Goal: Task Accomplishment & Management: Manage account settings

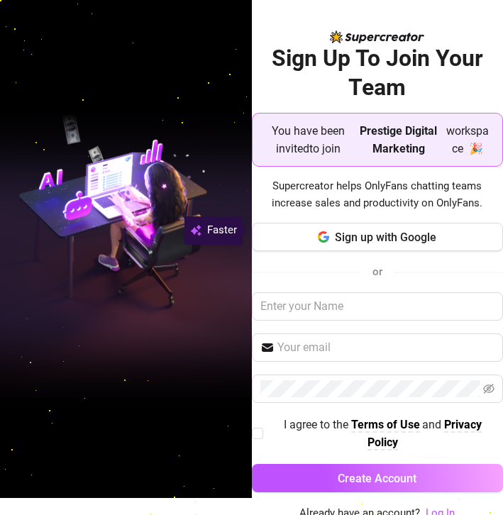
scroll to position [23, 0]
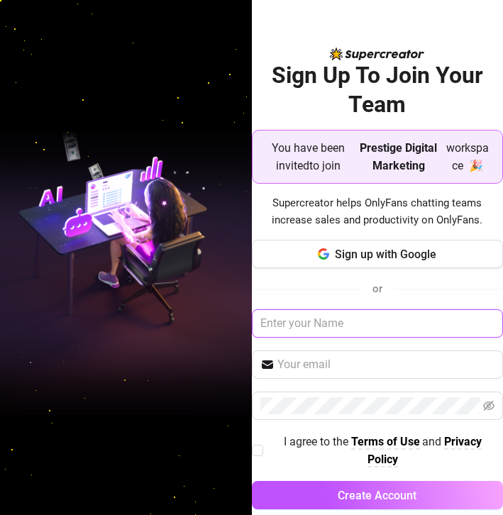
click at [284, 320] on input "text" at bounding box center [378, 323] width 252 height 28
type input "A"
type input "a"
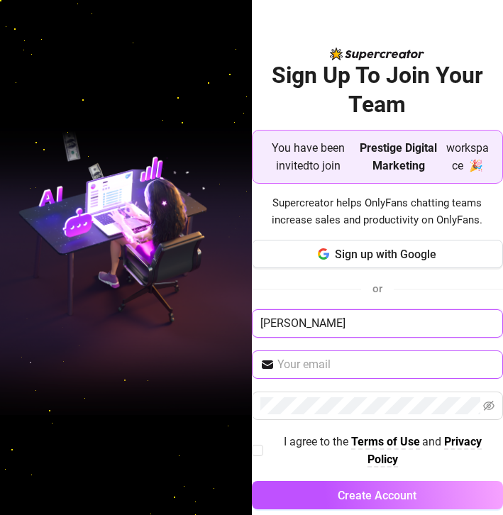
type input "Alex"
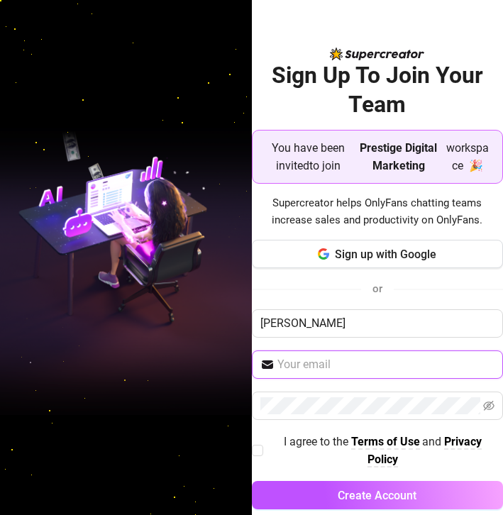
click at [292, 358] on input "text" at bounding box center [386, 364] width 218 height 17
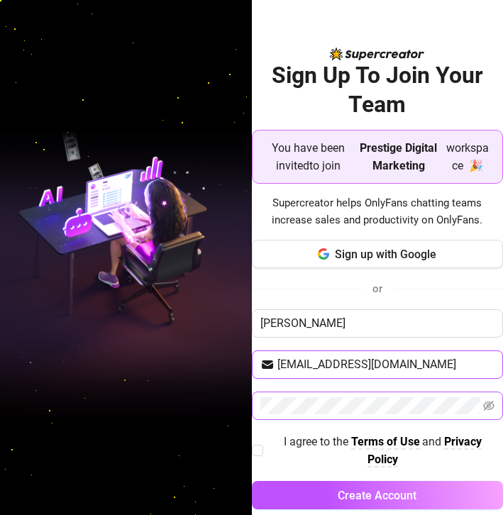
type input "alexryanking@icloud.com"
click at [278, 392] on span at bounding box center [378, 406] width 252 height 28
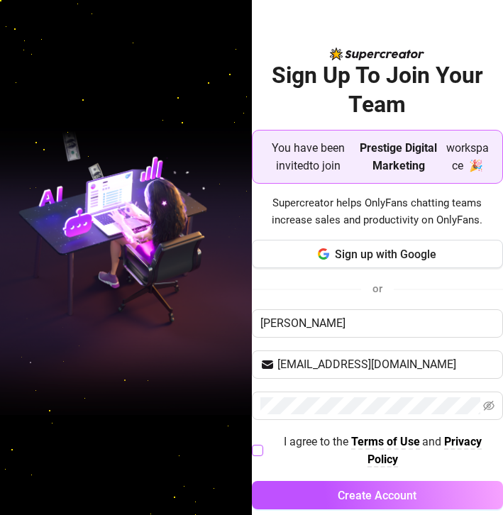
click at [255, 455] on span at bounding box center [257, 450] width 11 height 11
click at [255, 455] on input "I agree to the Terms of Use and Privacy Policy" at bounding box center [257, 450] width 10 height 10
checkbox input "true"
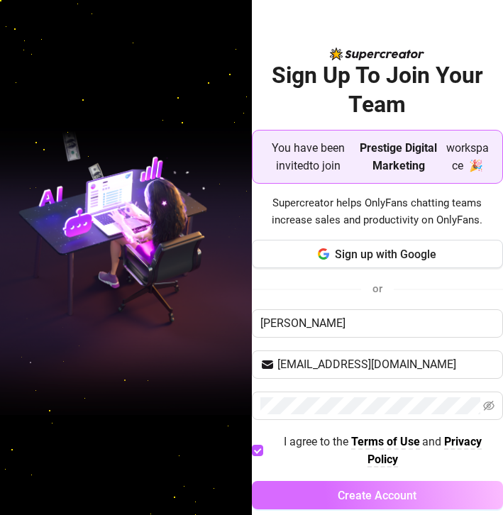
click at [275, 481] on button "Create Account" at bounding box center [378, 495] width 252 height 28
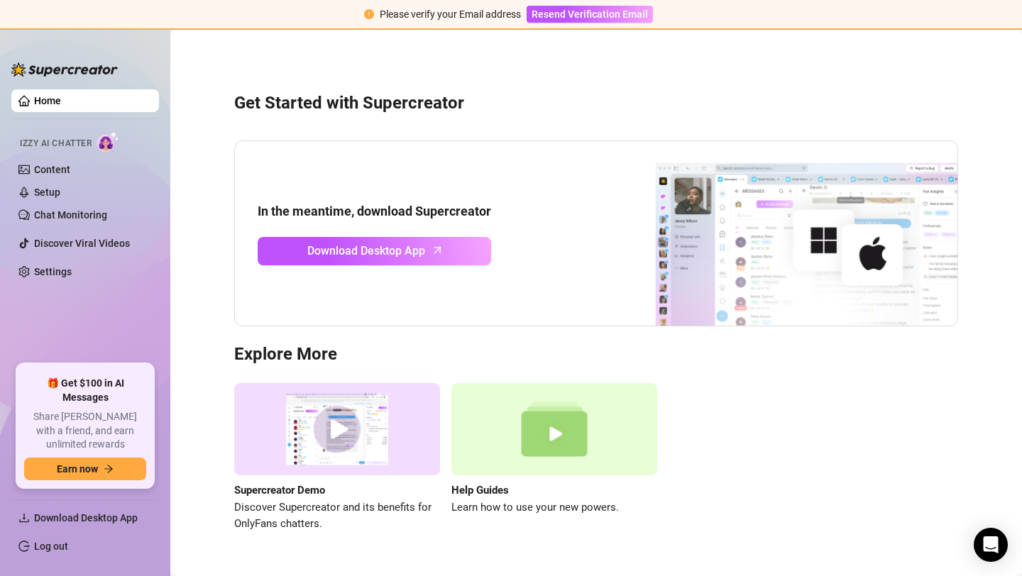
click at [502, 11] on div "Please verify your Email address" at bounding box center [450, 14] width 141 height 16
click at [59, 266] on link "Settings" at bounding box center [53, 271] width 38 height 11
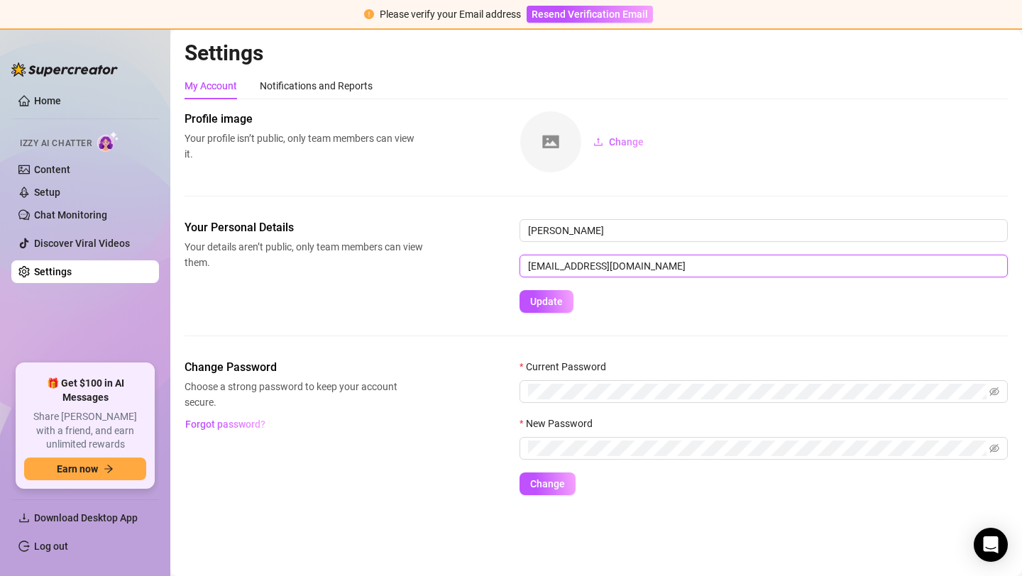
drag, startPoint x: 651, startPoint y: 262, endPoint x: 435, endPoint y: 254, distance: 216.5
click at [435, 254] on div "Your Personal Details Your details aren’t public, only team members can view th…" at bounding box center [595, 266] width 823 height 94
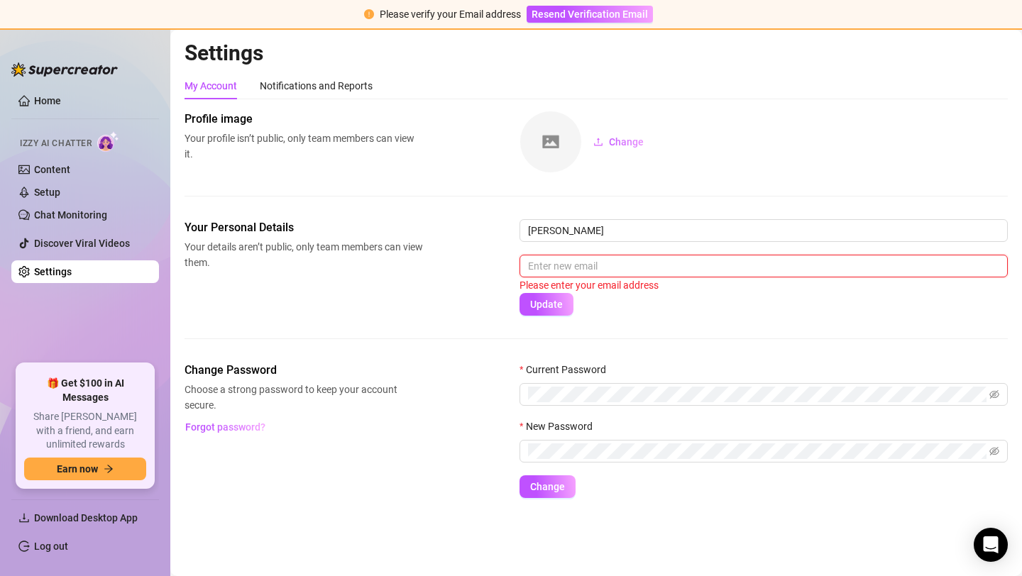
paste input "alexpbusiness0103@gmail.com"
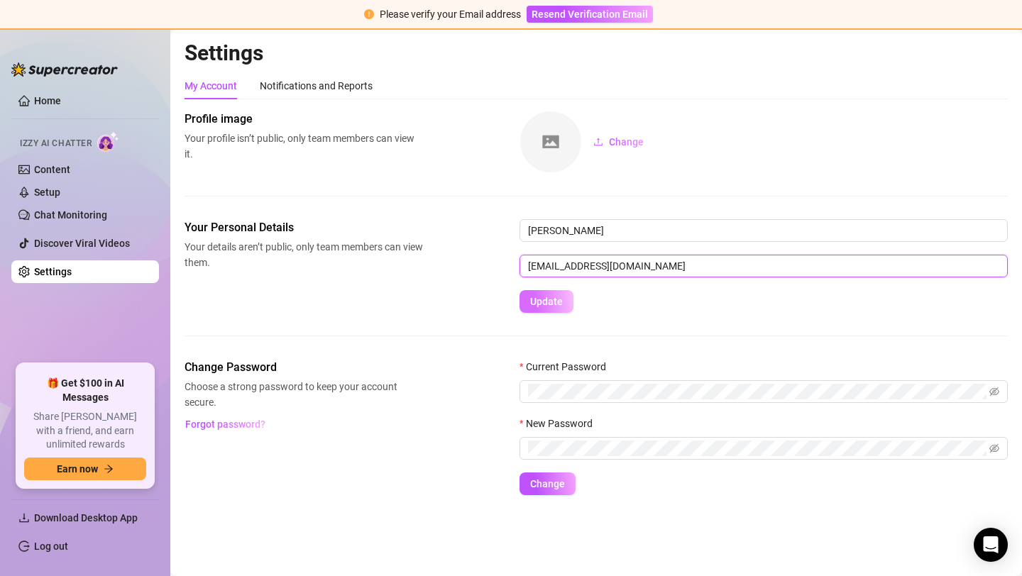
type input "alexpbusiness0103@gmail.com"
click at [502, 298] on span "Update" at bounding box center [546, 301] width 33 height 11
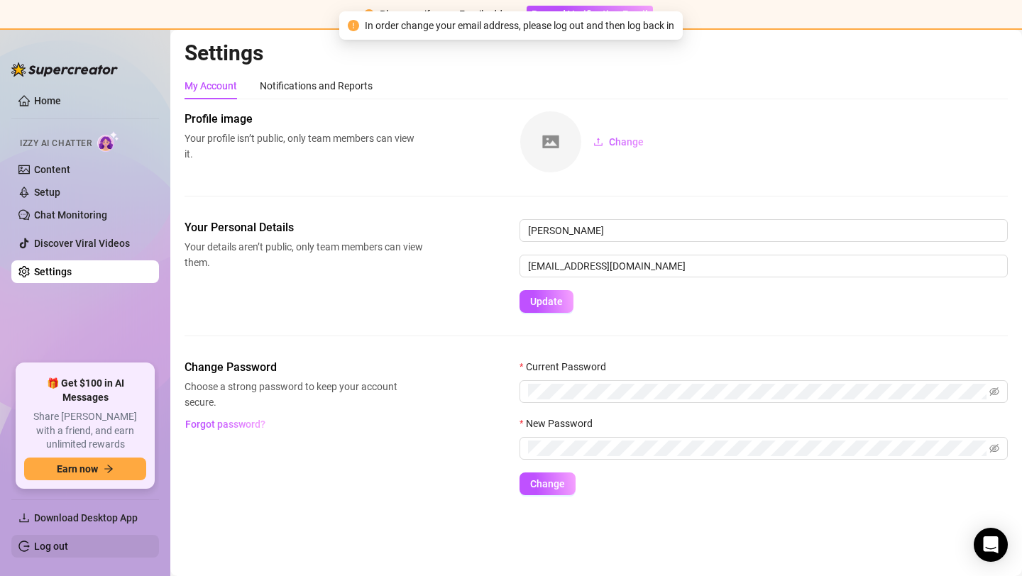
click at [68, 514] on link "Log out" at bounding box center [51, 546] width 34 height 11
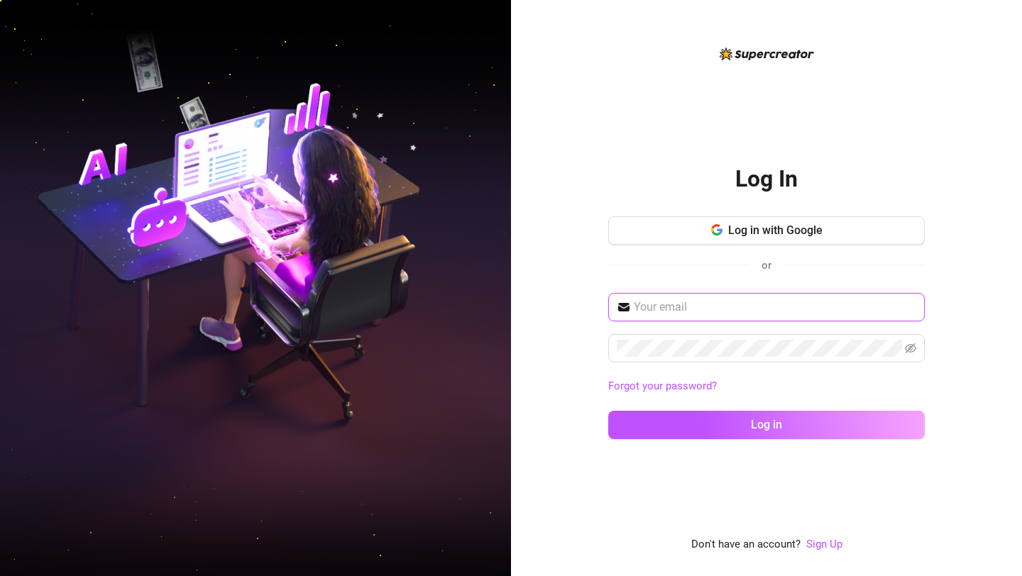
click at [502, 314] on input "text" at bounding box center [775, 307] width 282 height 17
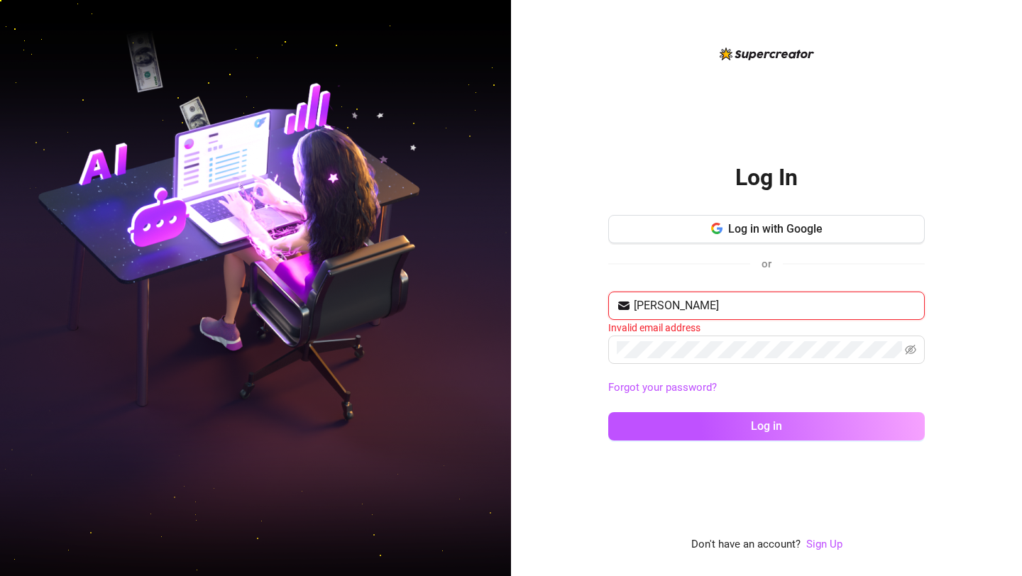
type input "alexryanking@icloud.com"
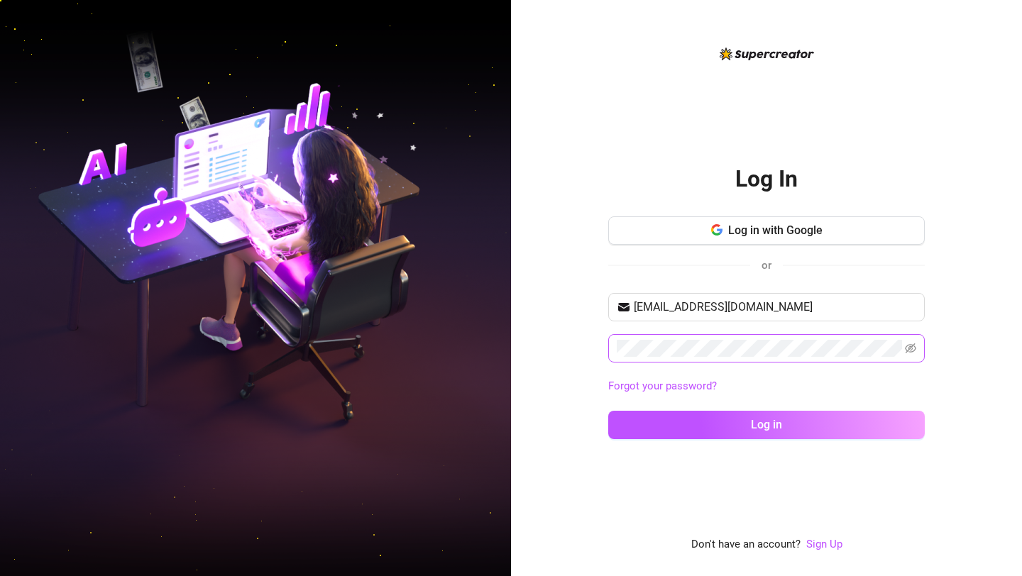
click at [502, 356] on span at bounding box center [766, 348] width 316 height 28
click at [502, 411] on button "Log in" at bounding box center [766, 425] width 316 height 28
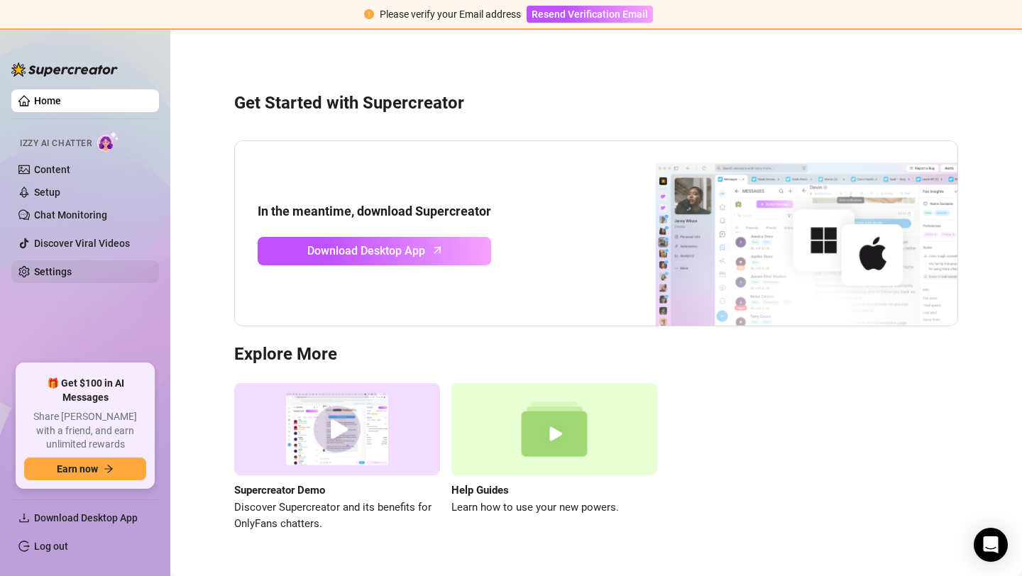
click at [72, 266] on link "Settings" at bounding box center [53, 271] width 38 height 11
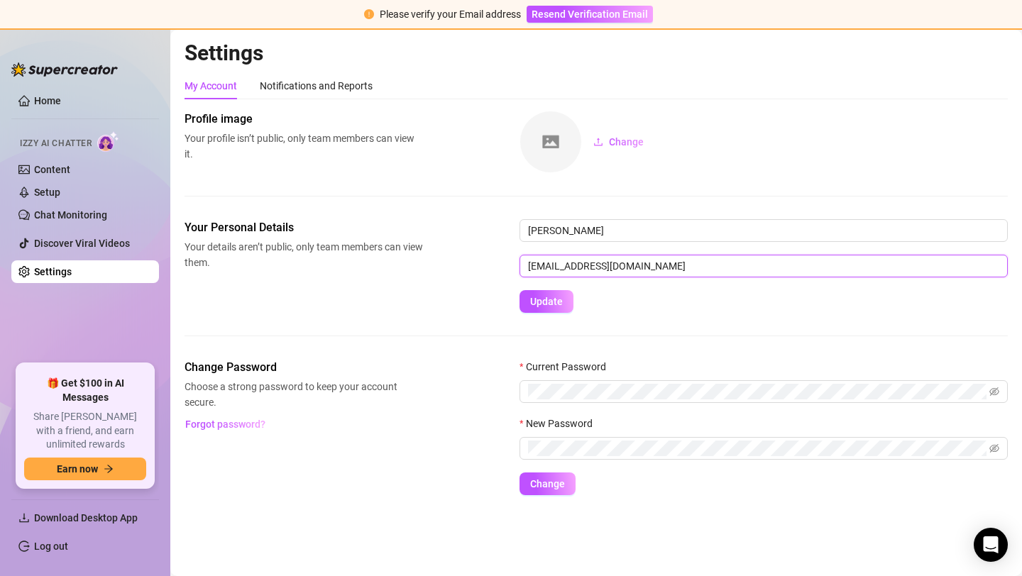
drag, startPoint x: 682, startPoint y: 270, endPoint x: 430, endPoint y: 262, distance: 252.0
click at [430, 262] on div "Your Personal Details Your details aren’t public, only team members can view th…" at bounding box center [595, 266] width 823 height 94
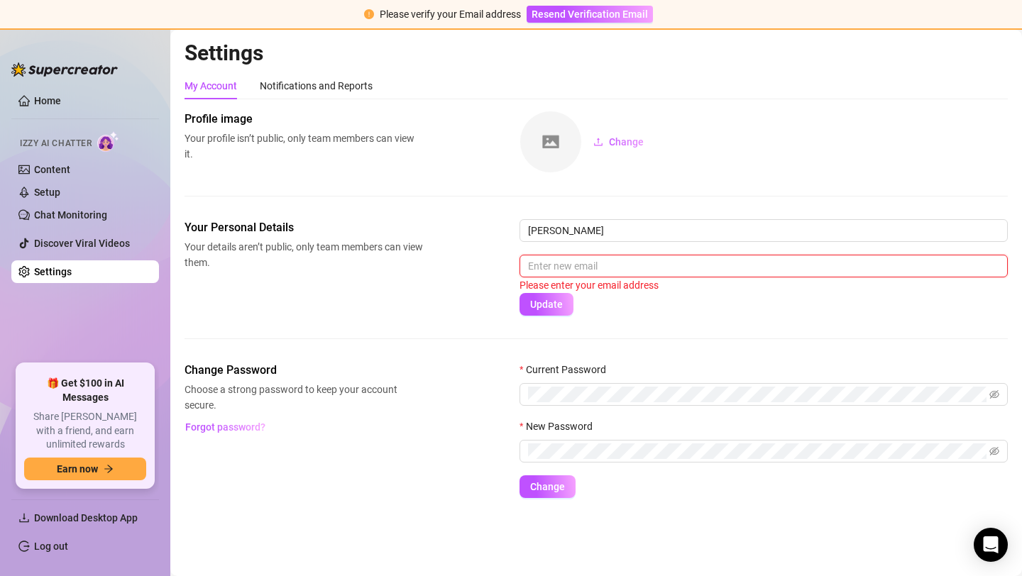
paste input "alexpbusiness0103@gmail.com"
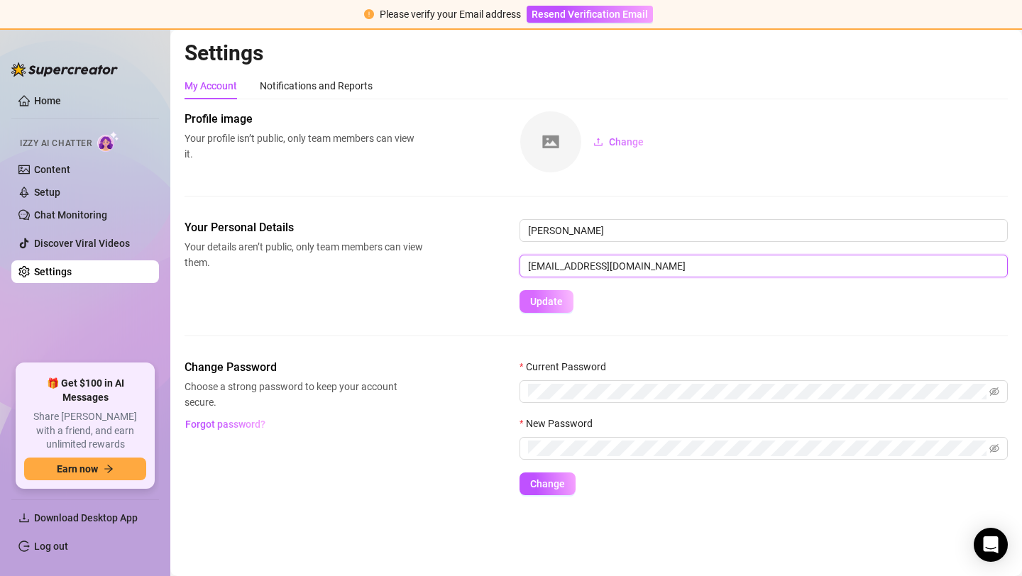
type input "alexpbusiness0103@gmail.com"
click at [502, 298] on span "Update" at bounding box center [546, 301] width 33 height 11
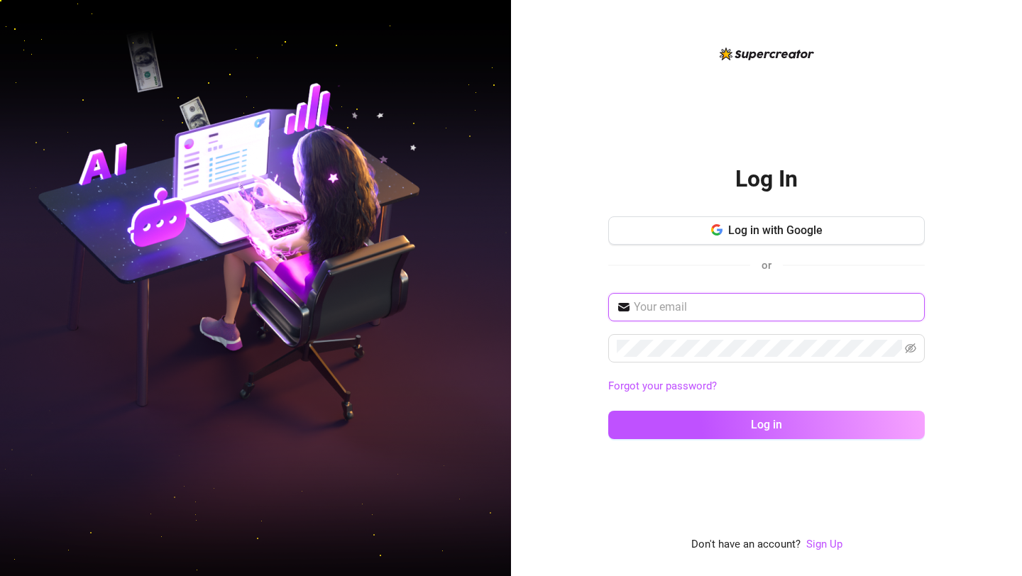
click at [502, 307] on input "text" at bounding box center [775, 307] width 282 height 17
paste input "alexpbusiness0103@gmail.com"
type input "alexpbusiness0103@gmail.com"
click at [502, 338] on span at bounding box center [766, 348] width 316 height 28
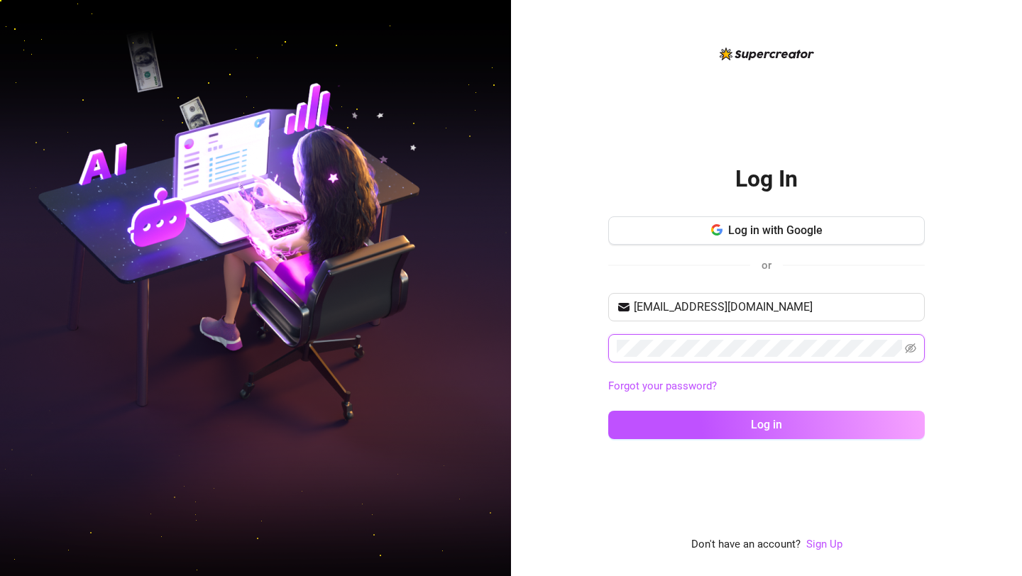
click at [502, 411] on button "Log in" at bounding box center [766, 425] width 316 height 28
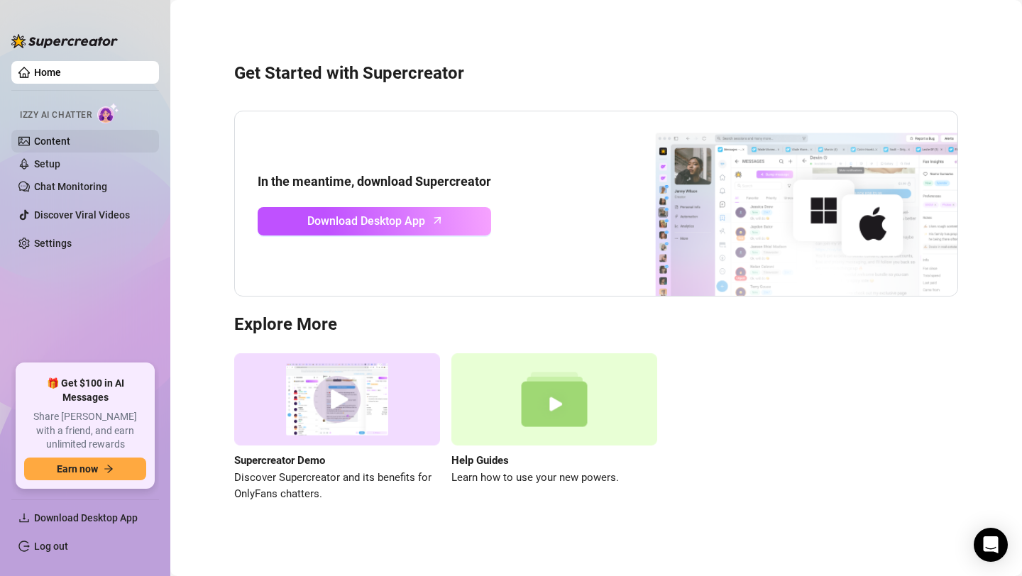
click at [41, 138] on link "Content" at bounding box center [52, 141] width 36 height 11
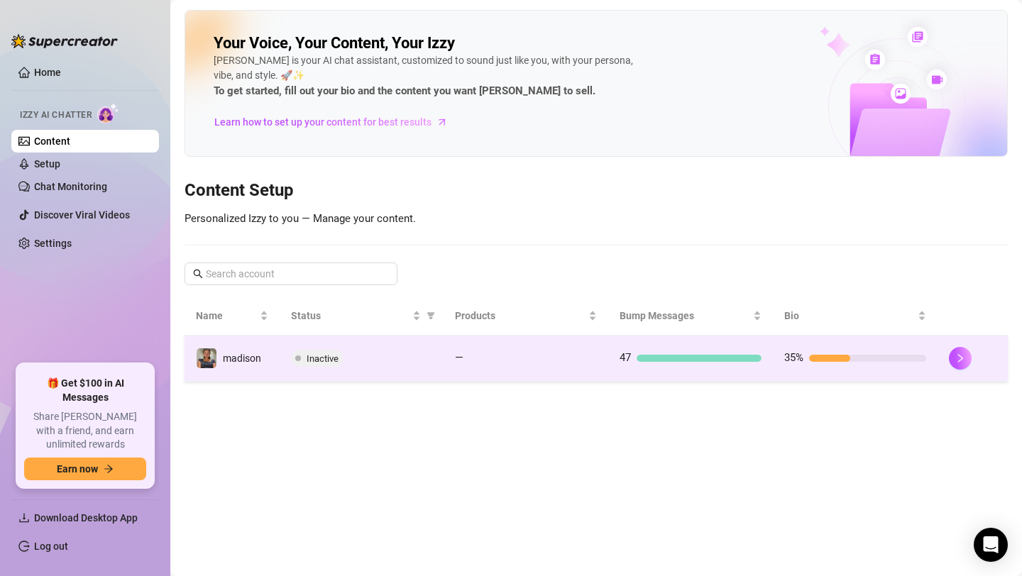
click at [256, 345] on td "madison" at bounding box center [231, 359] width 95 height 46
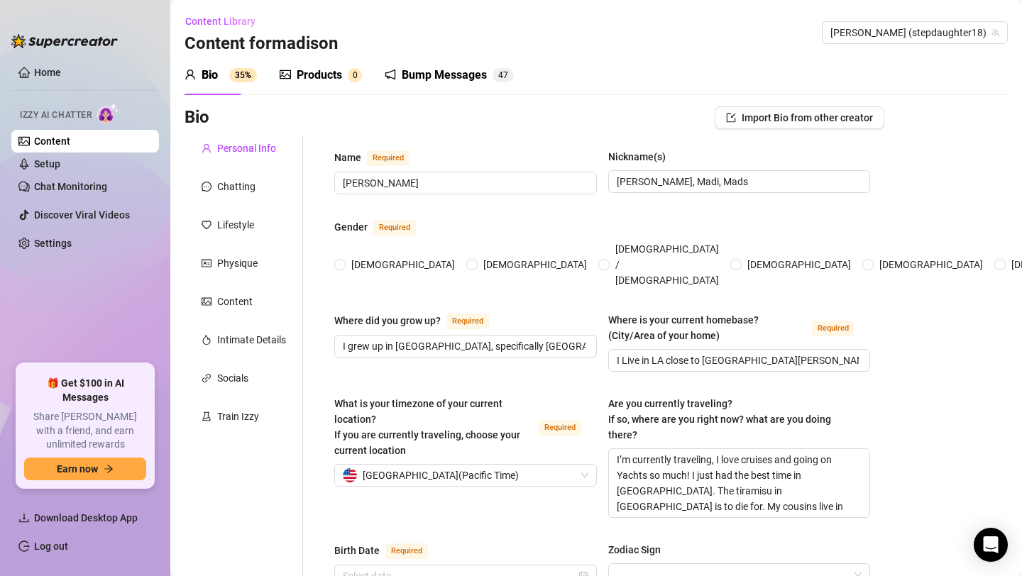
radio input "true"
click at [57, 190] on link "Chat Monitoring" at bounding box center [70, 186] width 73 height 11
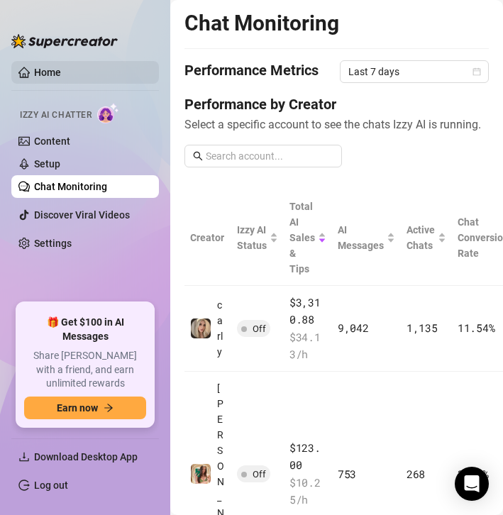
click at [61, 72] on link "Home" at bounding box center [47, 72] width 27 height 11
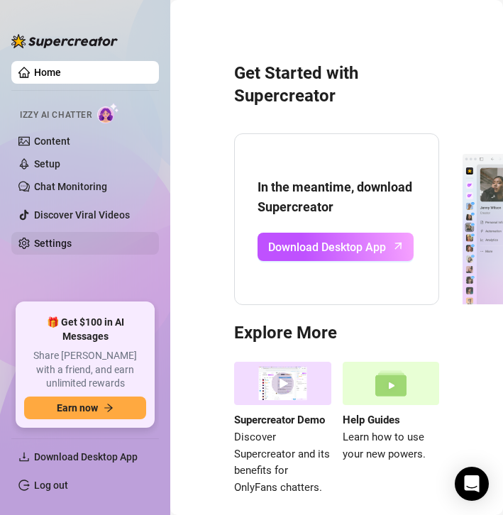
click at [35, 247] on link "Settings" at bounding box center [53, 243] width 38 height 11
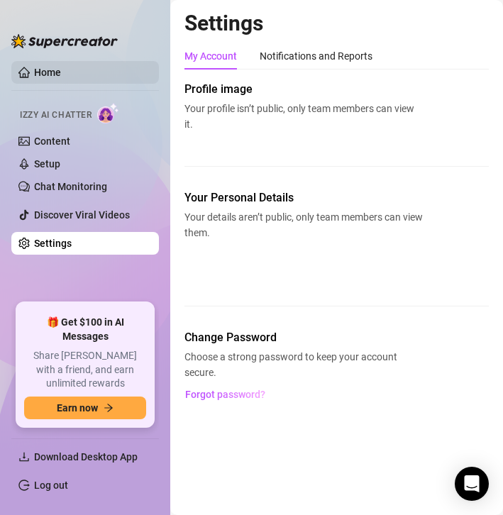
click at [59, 72] on link "Home" at bounding box center [47, 72] width 27 height 11
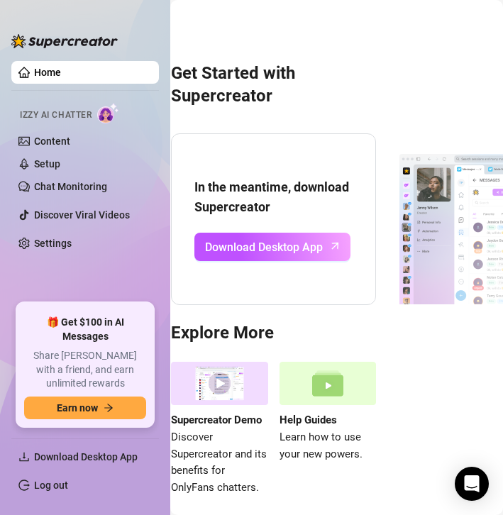
scroll to position [0, 57]
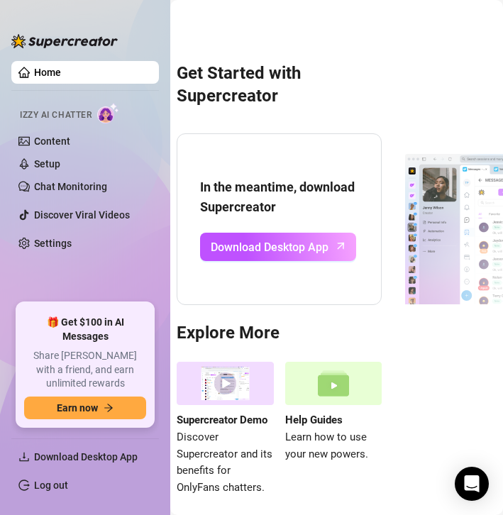
click at [221, 391] on img at bounding box center [225, 383] width 97 height 43
click at [54, 192] on link "Chat Monitoring" at bounding box center [70, 186] width 73 height 11
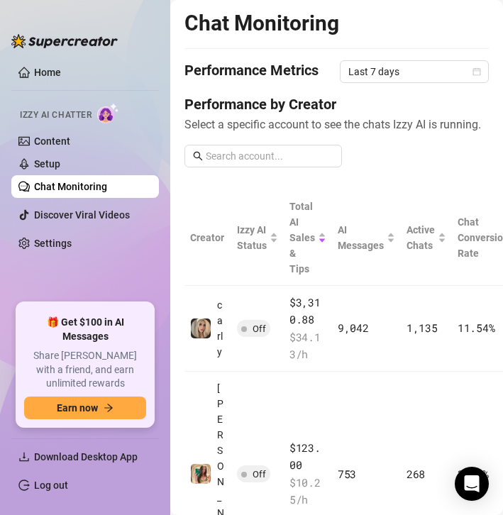
click at [52, 84] on ul "Home Izzy AI Chatter Content Setup Chat Monitoring Discover Viral Videos Settin…" at bounding box center [85, 176] width 148 height 242
click at [50, 70] on link "Home" at bounding box center [47, 72] width 27 height 11
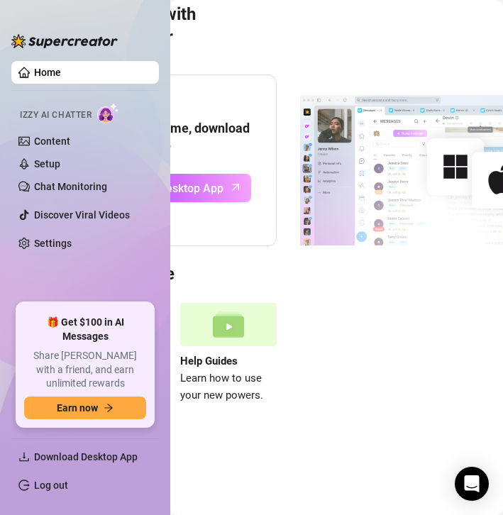
scroll to position [59, 165]
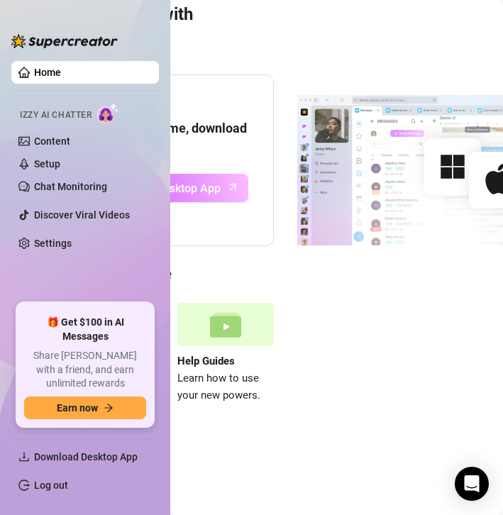
click at [242, 182] on link "Download Desktop App" at bounding box center [170, 188] width 156 height 28
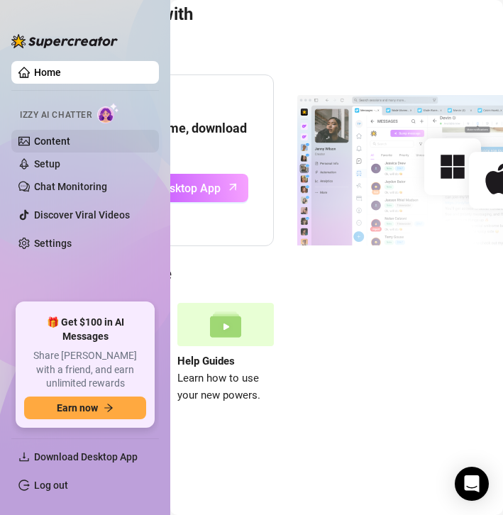
click at [49, 147] on link "Content" at bounding box center [52, 141] width 36 height 11
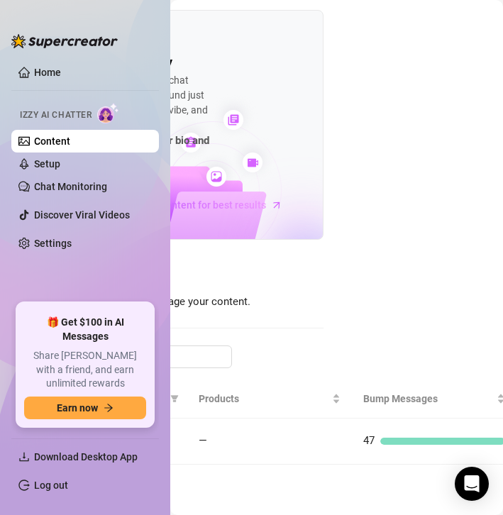
scroll to position [0, 165]
click at [47, 161] on link "Setup" at bounding box center [47, 163] width 26 height 11
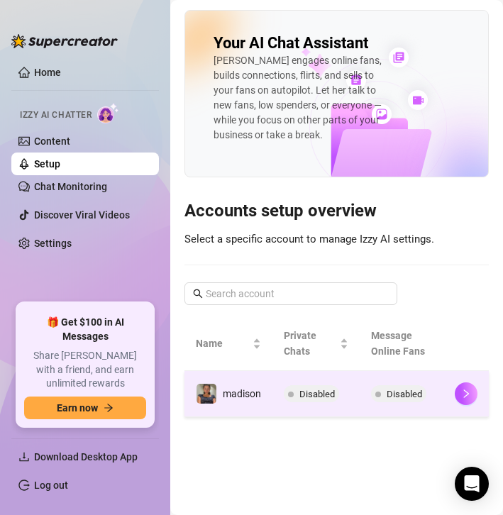
click at [251, 411] on td "madison" at bounding box center [228, 394] width 88 height 46
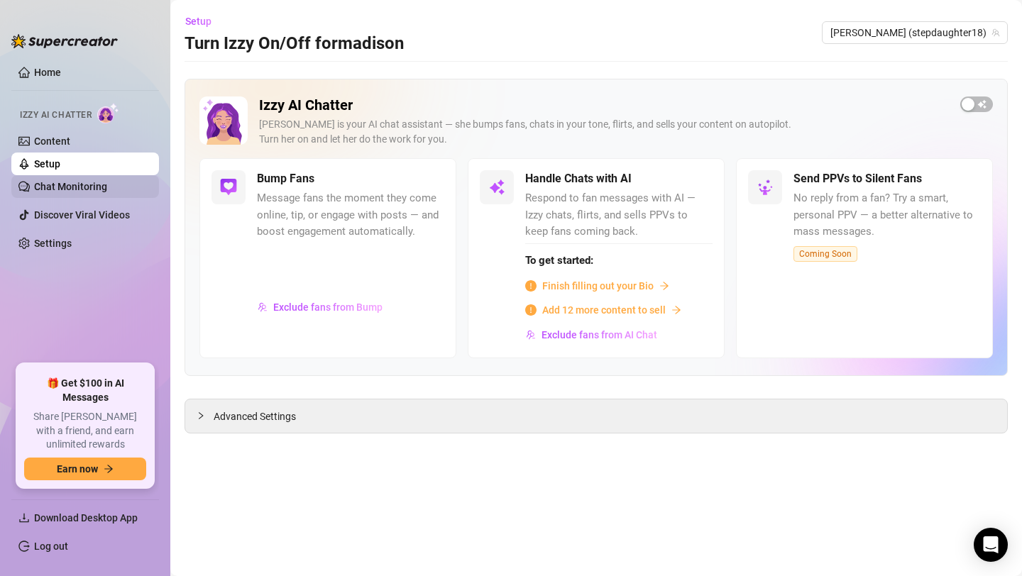
click at [94, 183] on link "Chat Monitoring" at bounding box center [70, 186] width 73 height 11
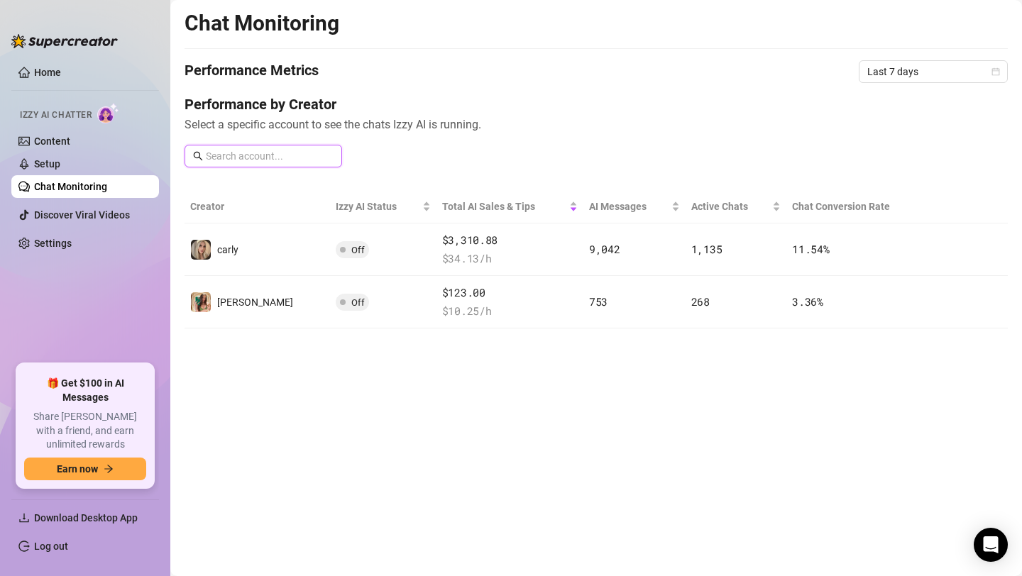
click at [242, 153] on input "text" at bounding box center [270, 156] width 128 height 16
type input "madison"
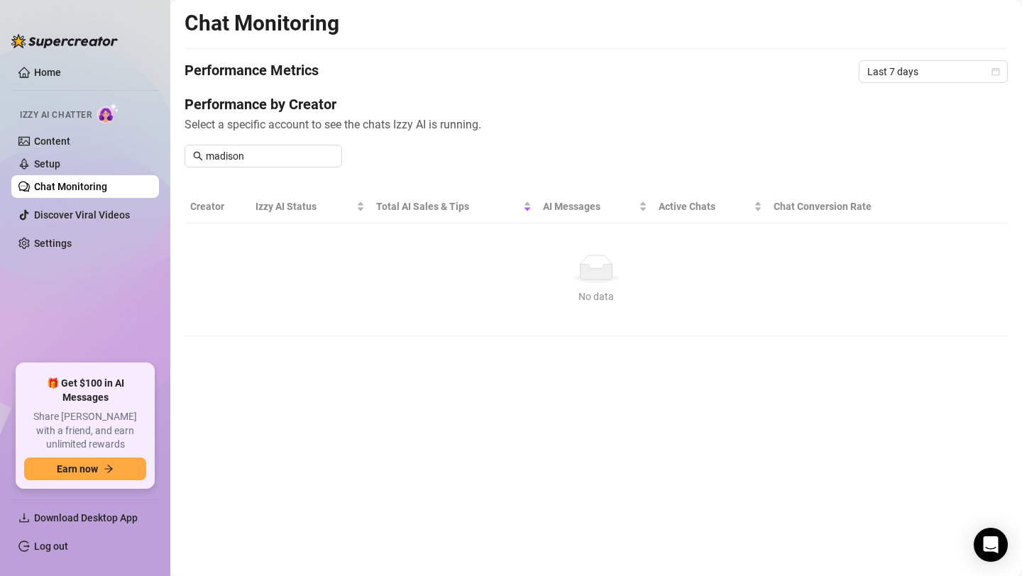
click at [82, 84] on ul "Home Izzy AI Chatter Content Setup Chat Monitoring Discover Viral Videos Settin…" at bounding box center [85, 206] width 148 height 303
click at [61, 67] on link "Home" at bounding box center [47, 72] width 27 height 11
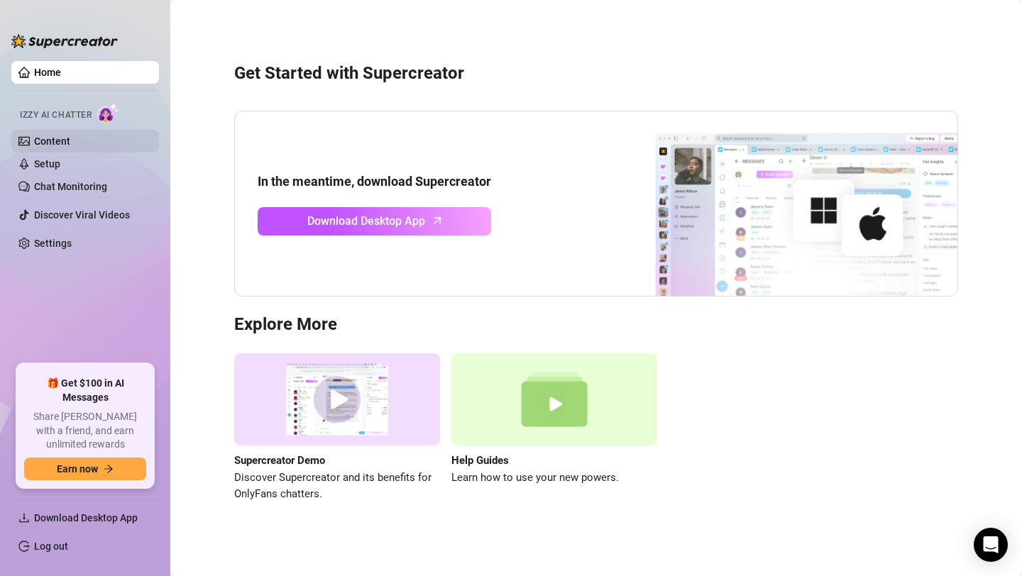
click at [44, 147] on link "Content" at bounding box center [52, 141] width 36 height 11
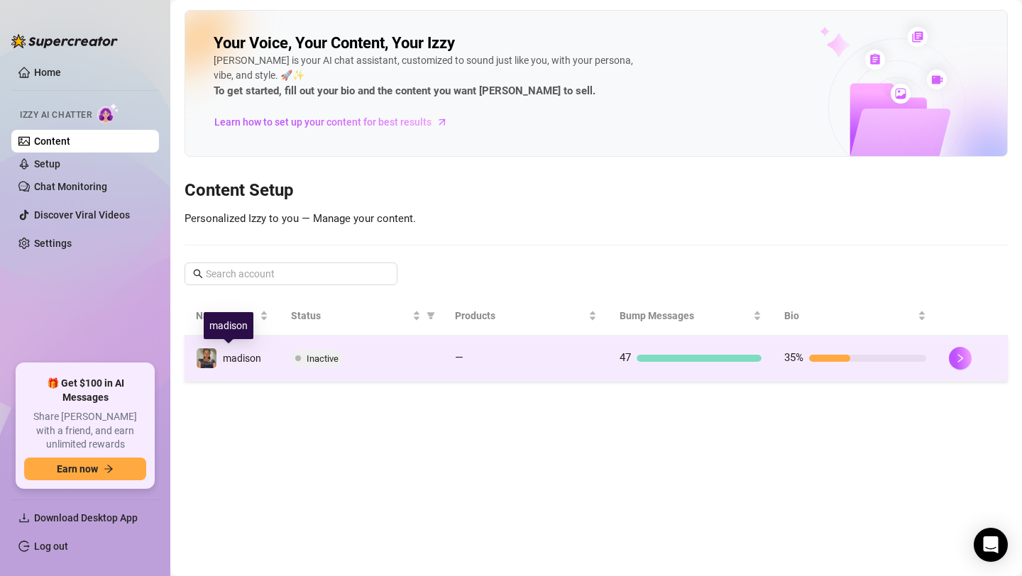
click at [253, 353] on span "madison" at bounding box center [242, 358] width 38 height 11
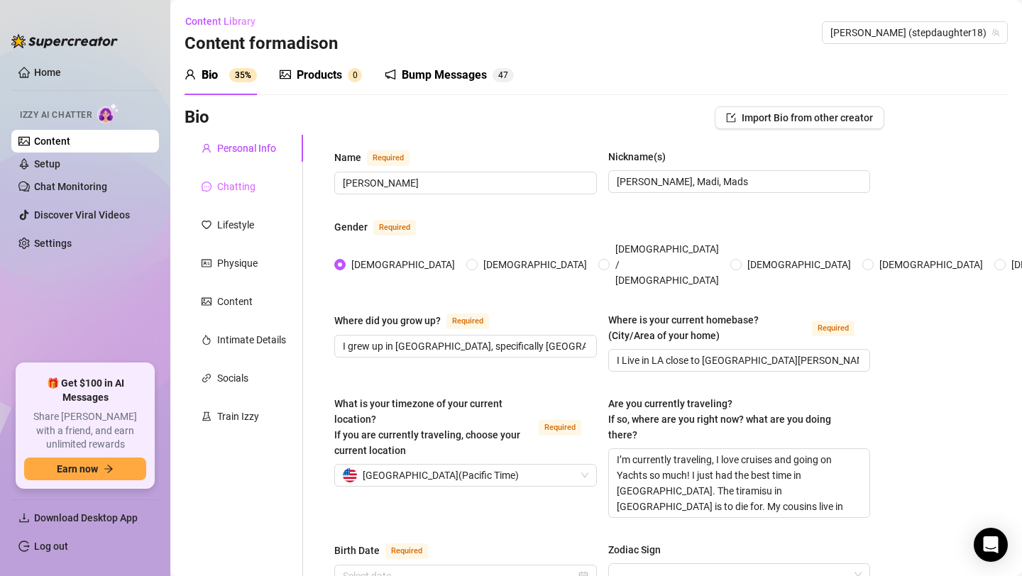
click at [215, 177] on div "Chatting" at bounding box center [243, 186] width 118 height 27
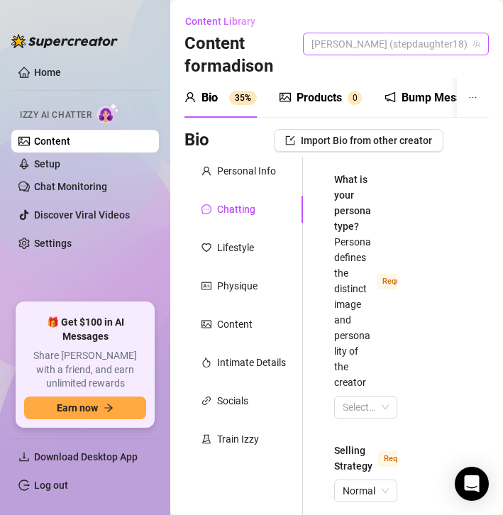
click at [405, 33] on span "madison (stepdaughter18)" at bounding box center [395, 43] width 169 height 21
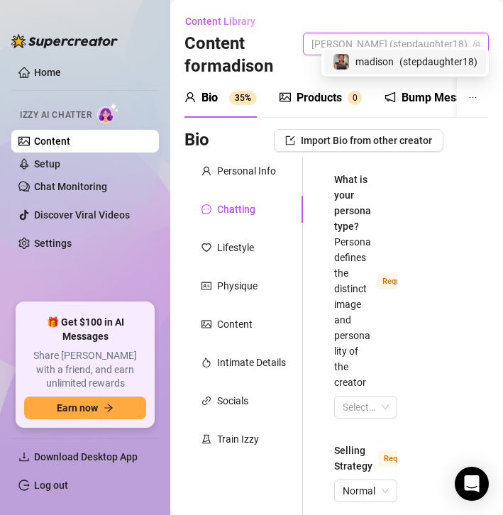
click at [410, 59] on span "( stepdaughter18 )" at bounding box center [438, 62] width 78 height 16
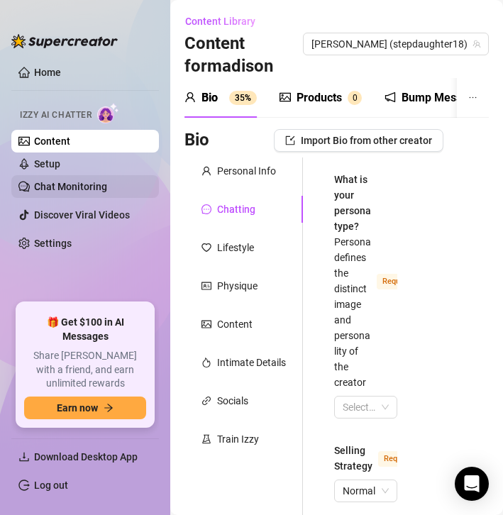
click at [54, 189] on link "Chat Monitoring" at bounding box center [70, 186] width 73 height 11
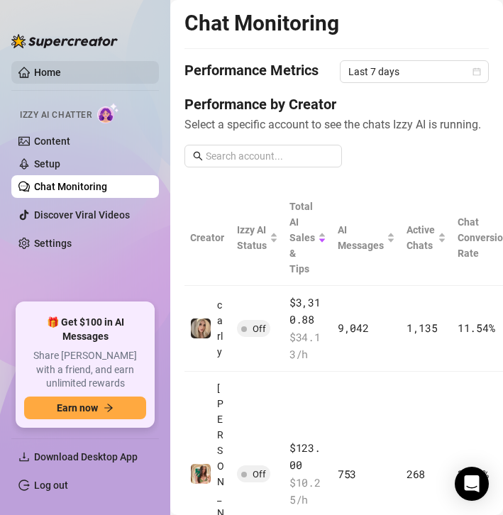
click at [61, 74] on link "Home" at bounding box center [47, 72] width 27 height 11
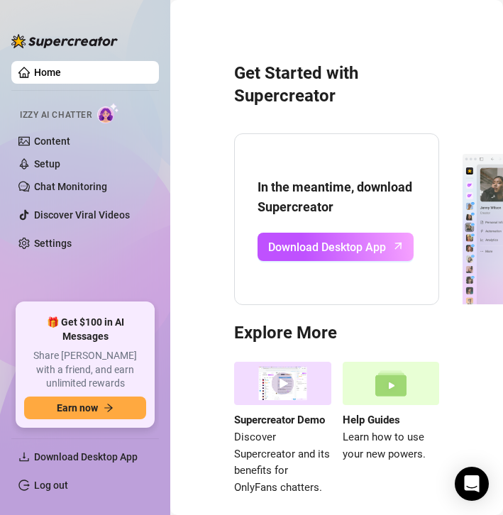
click at [292, 382] on img at bounding box center [282, 383] width 97 height 43
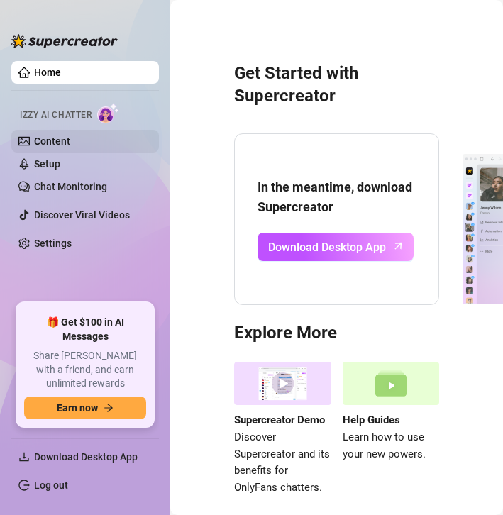
click at [70, 147] on link "Content" at bounding box center [52, 141] width 36 height 11
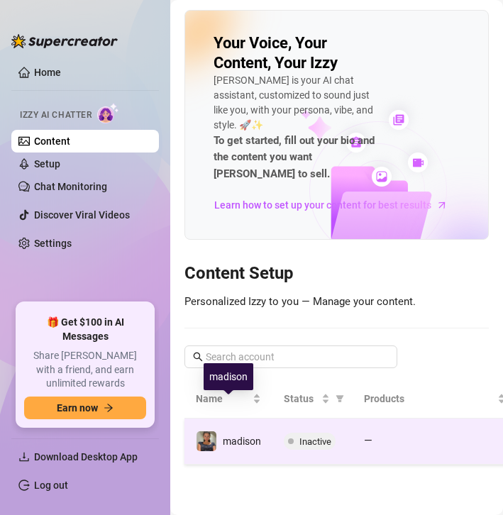
click at [259, 436] on span "madison" at bounding box center [242, 441] width 38 height 11
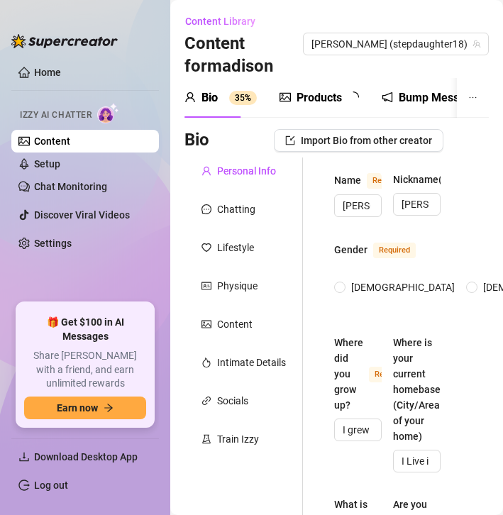
radio input "true"
click at [311, 89] on div "Products" at bounding box center [319, 97] width 45 height 17
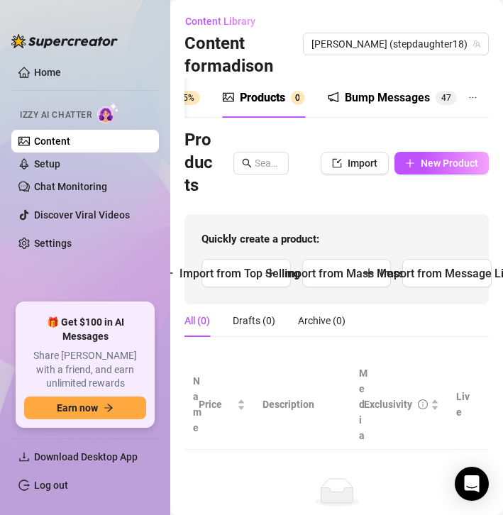
click at [360, 89] on div "Bump Messages" at bounding box center [387, 97] width 85 height 17
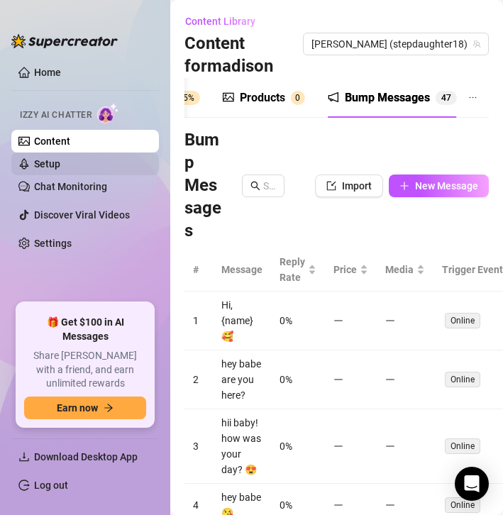
click at [60, 158] on link "Setup" at bounding box center [47, 163] width 26 height 11
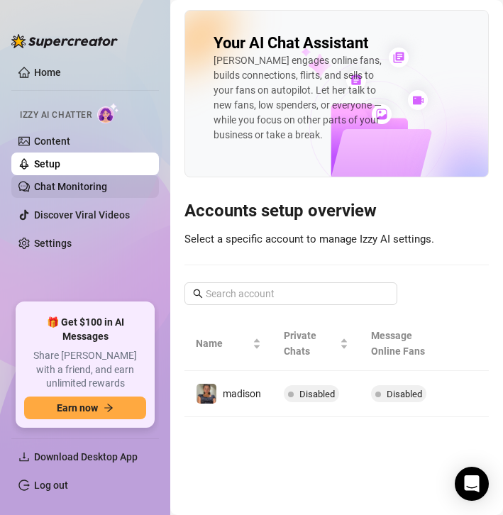
click at [82, 182] on link "Chat Monitoring" at bounding box center [70, 186] width 73 height 11
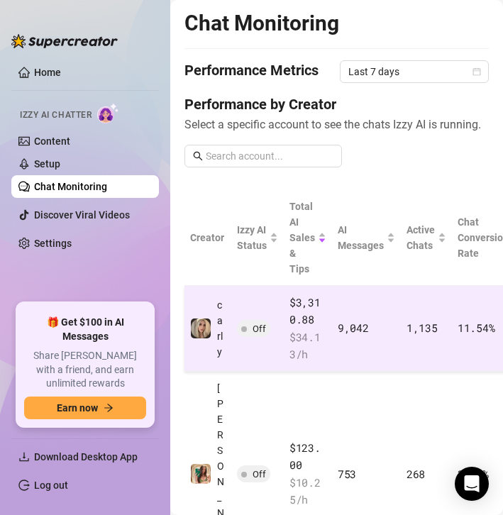
click at [235, 338] on td "Off" at bounding box center [257, 329] width 52 height 86
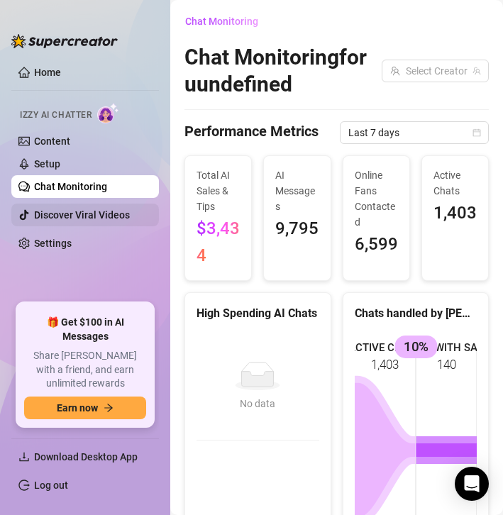
click at [47, 221] on link "Discover Viral Videos" at bounding box center [82, 214] width 96 height 11
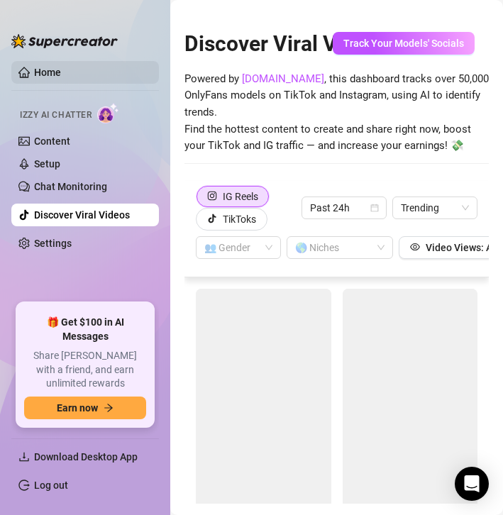
click at [36, 73] on link "Home" at bounding box center [47, 72] width 27 height 11
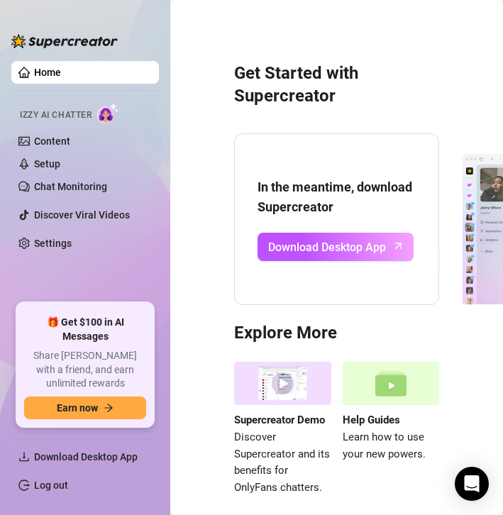
click at [389, 399] on img at bounding box center [391, 383] width 97 height 43
click at [60, 480] on link "Log out" at bounding box center [51, 485] width 34 height 11
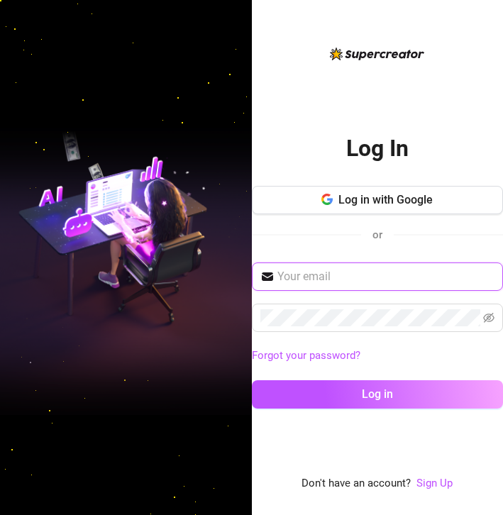
click at [309, 268] on input "text" at bounding box center [386, 276] width 218 height 17
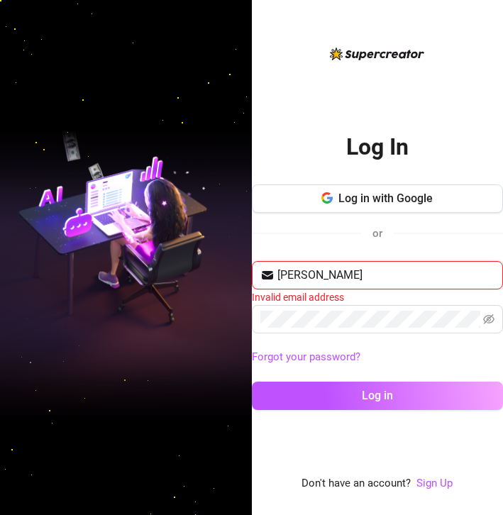
type input "[EMAIL_ADDRESS][DOMAIN_NAME]"
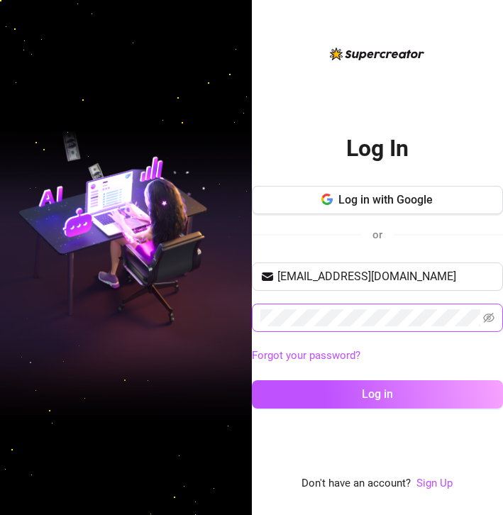
click at [380, 327] on span at bounding box center [378, 318] width 252 height 28
click at [252, 380] on button "Log in" at bounding box center [378, 394] width 252 height 28
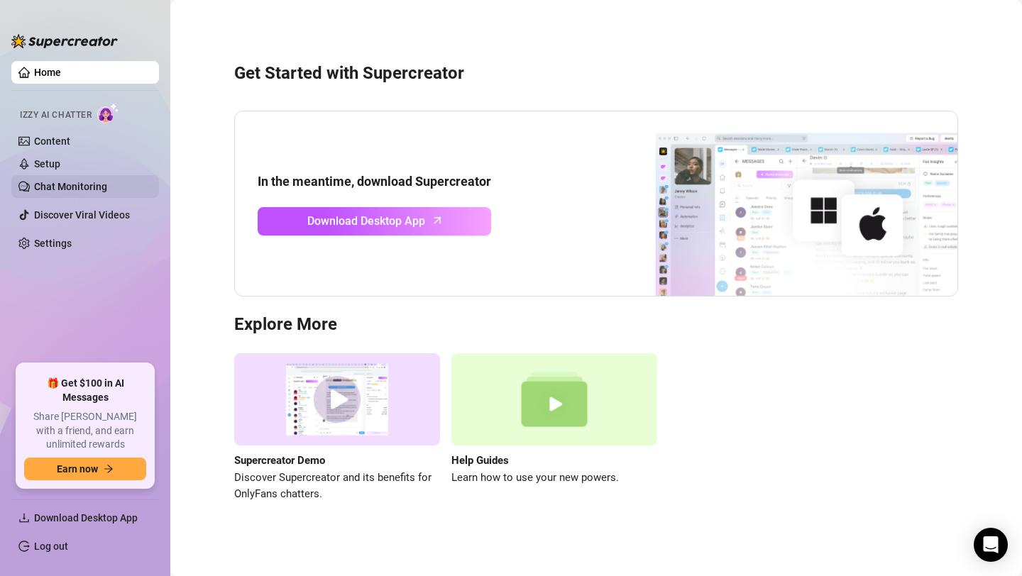
click at [81, 181] on link "Chat Monitoring" at bounding box center [70, 186] width 73 height 11
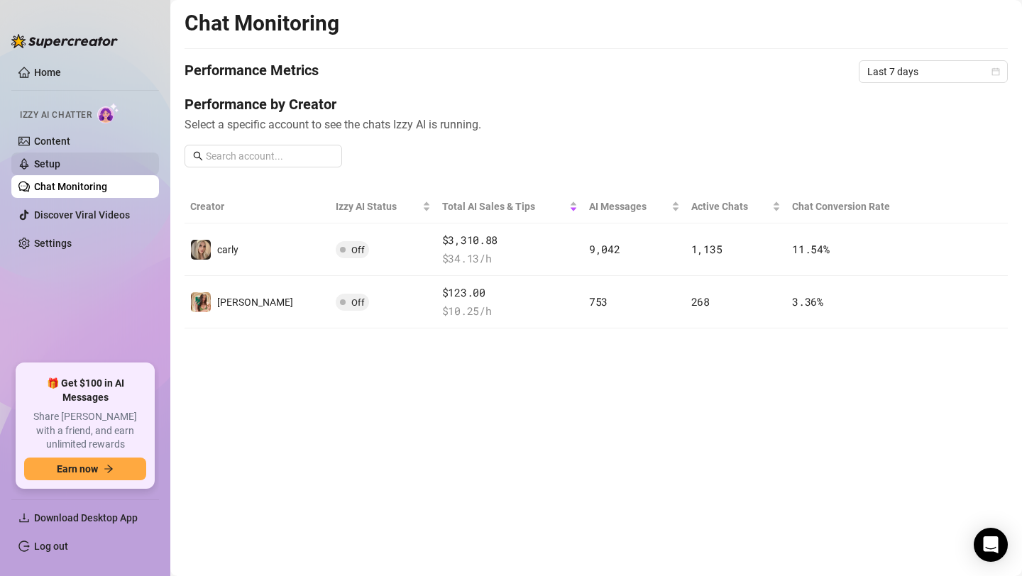
click at [60, 163] on link "Setup" at bounding box center [47, 163] width 26 height 11
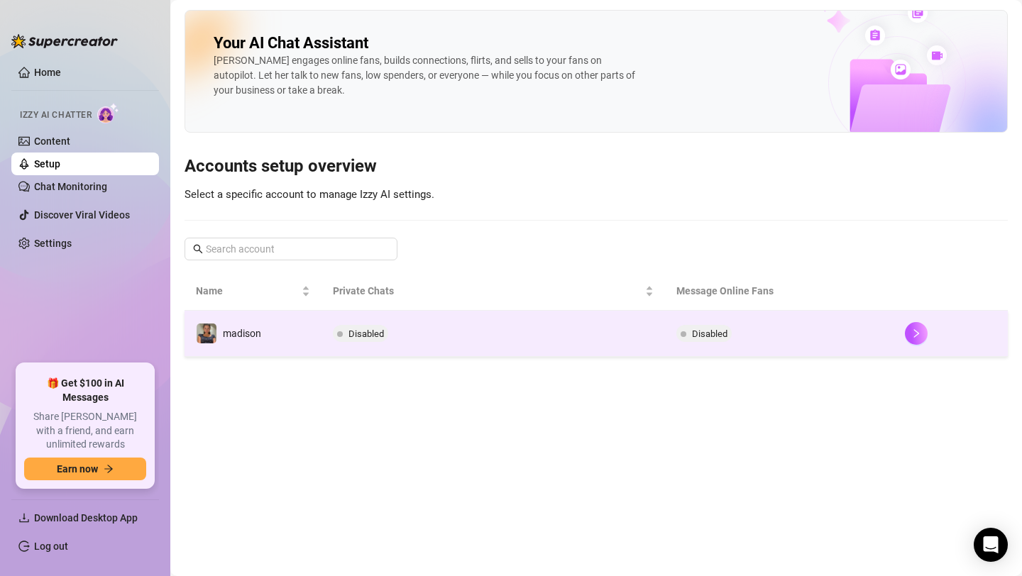
click at [502, 330] on span "Disabled" at bounding box center [703, 333] width 55 height 17
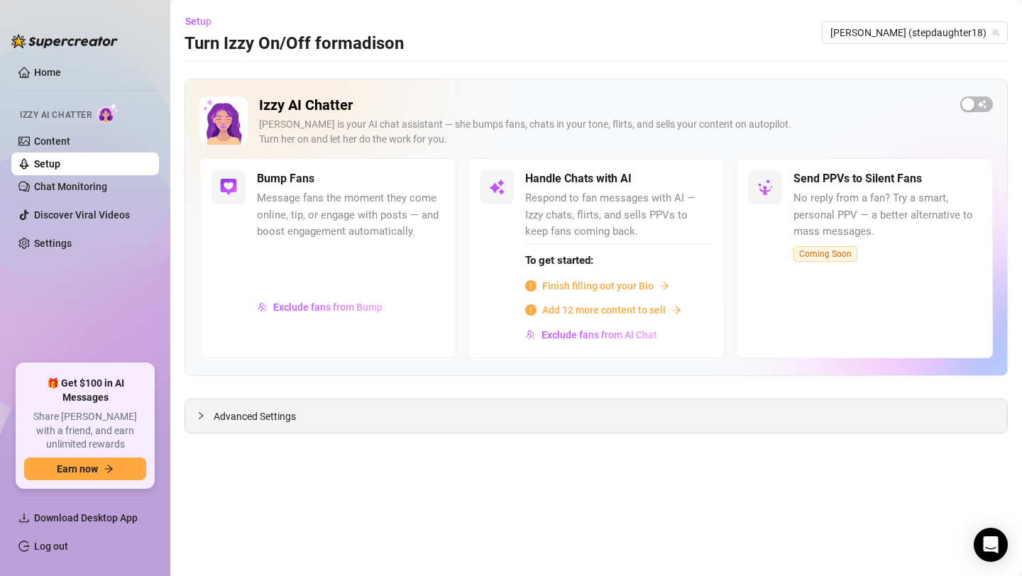
click at [328, 416] on div "Advanced Settings" at bounding box center [596, 415] width 822 height 33
click at [64, 181] on link "Chat Monitoring" at bounding box center [70, 186] width 73 height 11
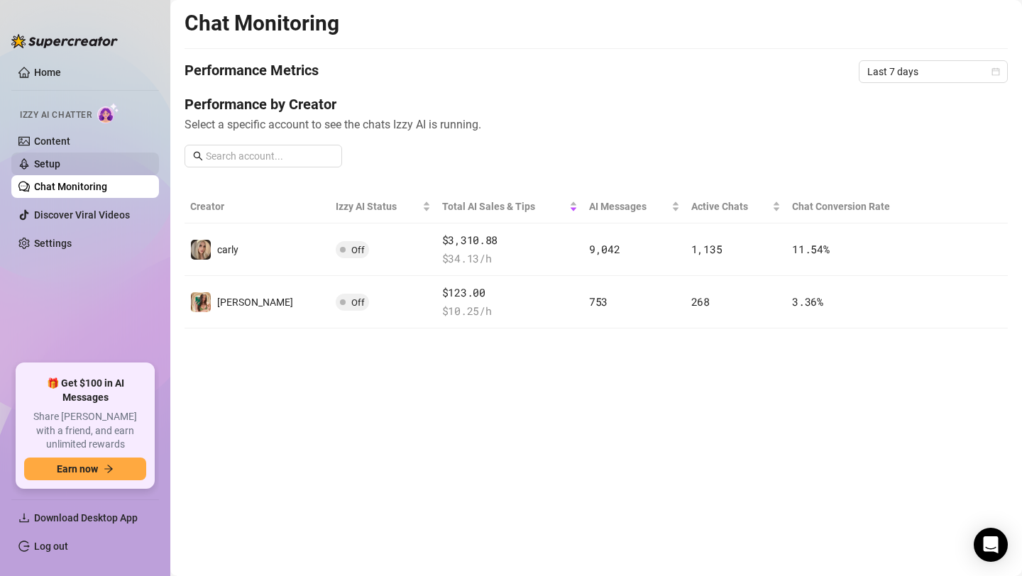
click at [60, 164] on link "Setup" at bounding box center [47, 163] width 26 height 11
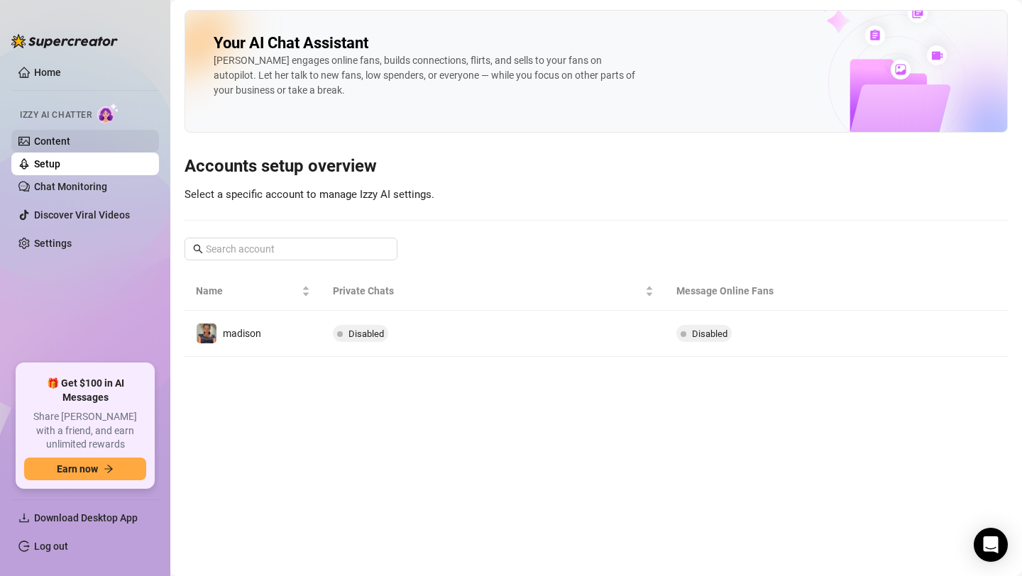
click at [62, 138] on link "Content" at bounding box center [52, 141] width 36 height 11
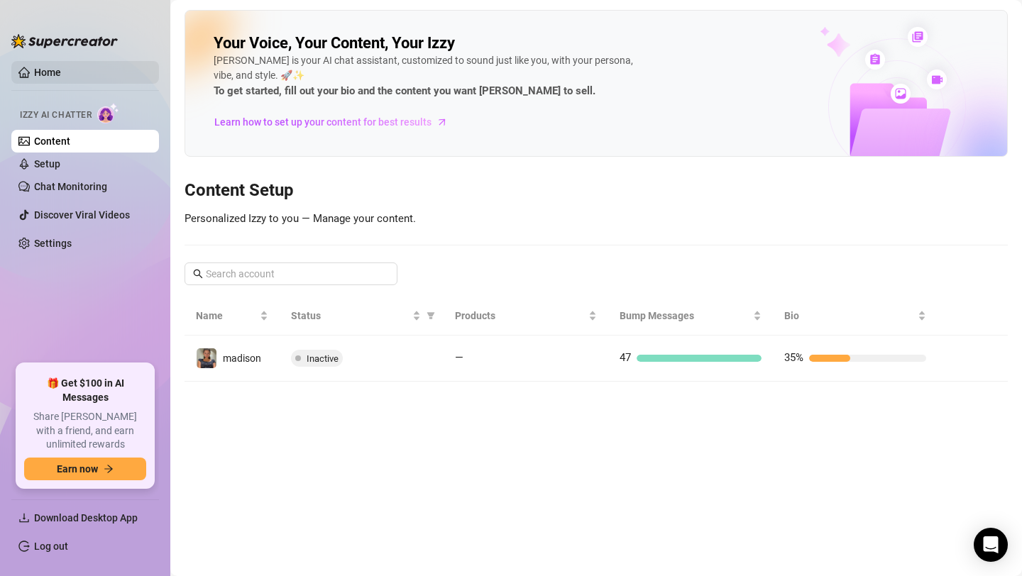
click at [61, 72] on link "Home" at bounding box center [47, 72] width 27 height 11
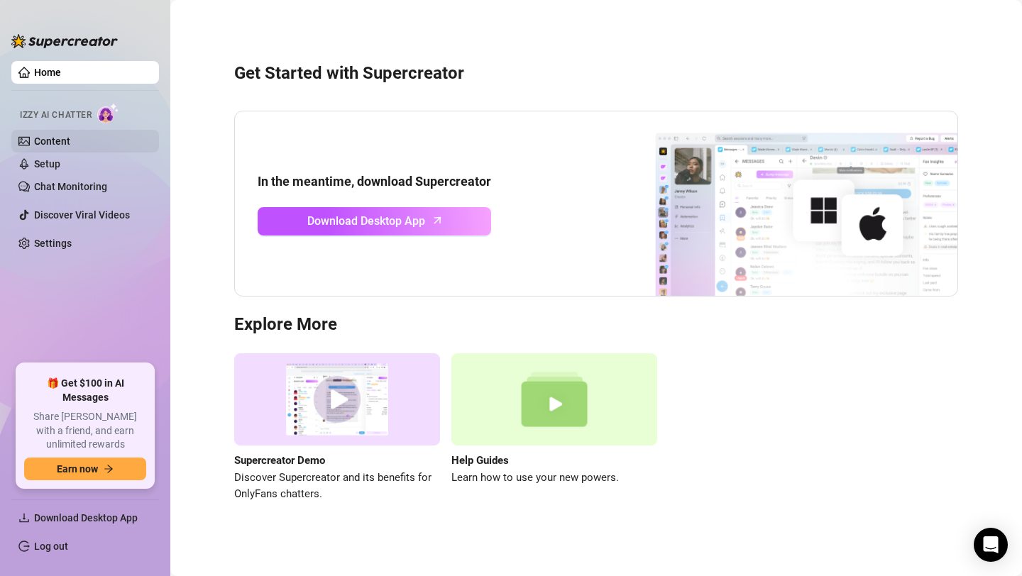
click at [63, 140] on link "Content" at bounding box center [52, 141] width 36 height 11
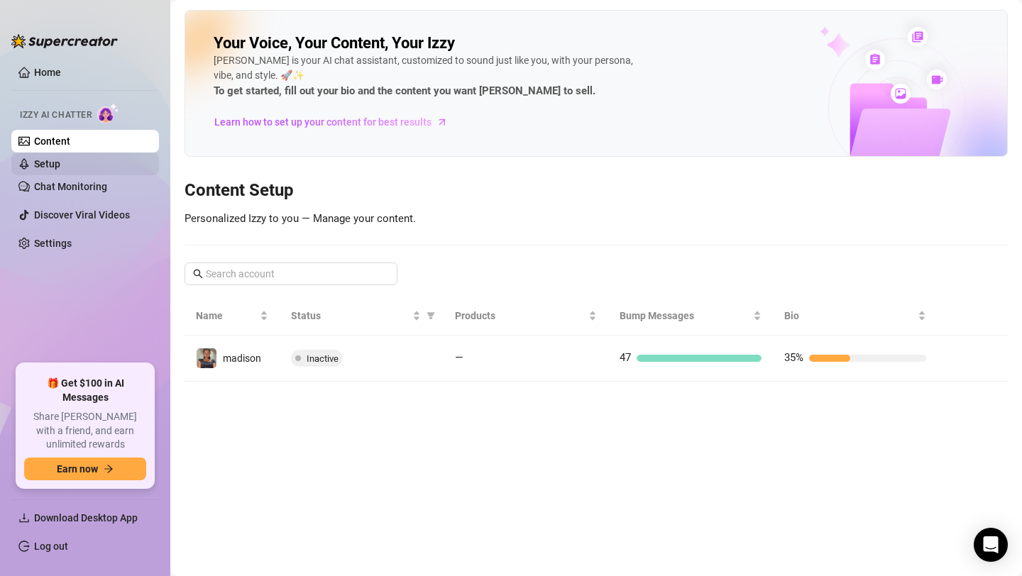
click at [57, 166] on link "Setup" at bounding box center [47, 163] width 26 height 11
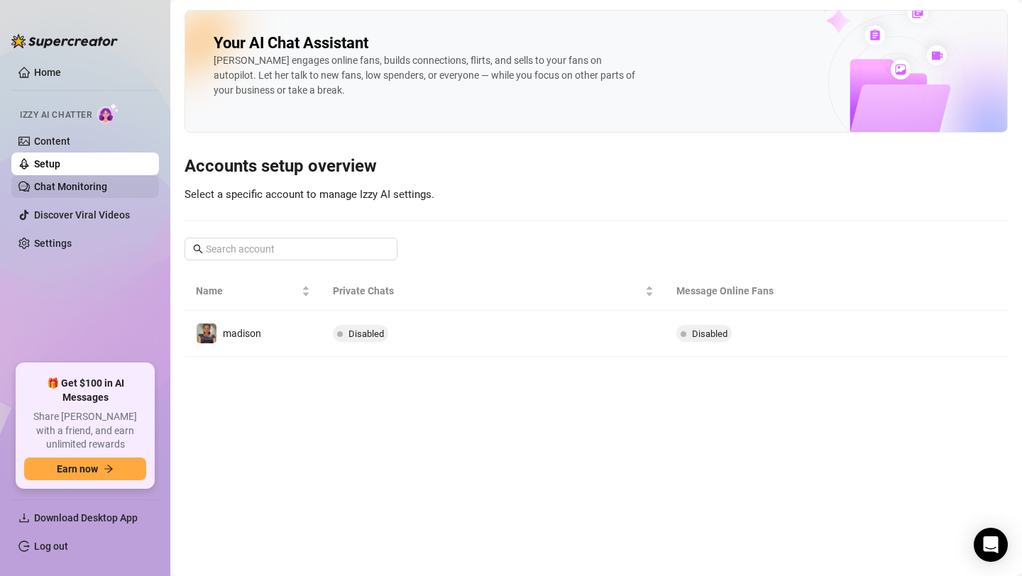
click at [57, 192] on link "Chat Monitoring" at bounding box center [70, 186] width 73 height 11
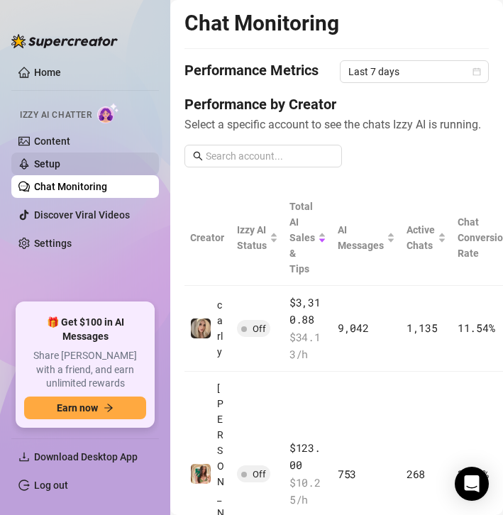
click at [60, 158] on link "Setup" at bounding box center [47, 163] width 26 height 11
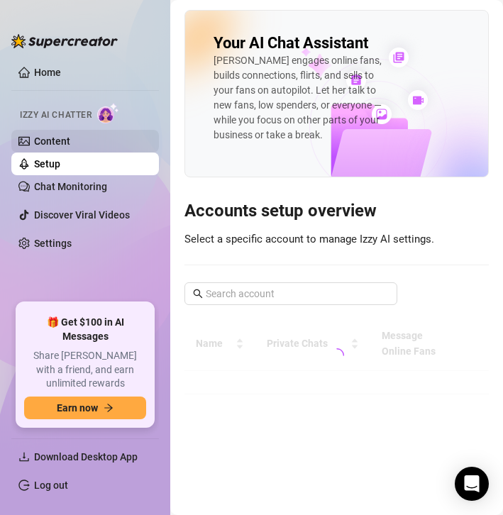
click at [70, 147] on link "Content" at bounding box center [52, 141] width 36 height 11
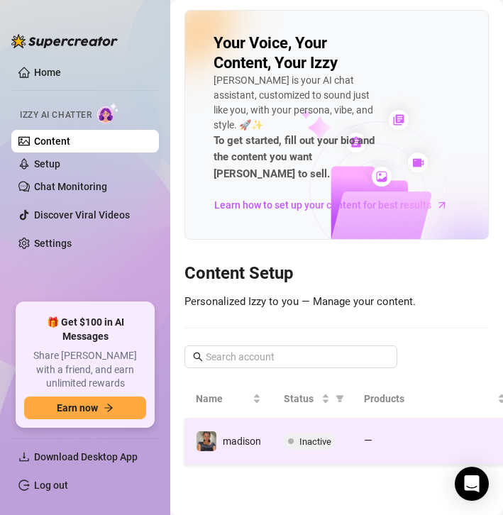
click at [370, 419] on td "—" at bounding box center [435, 442] width 165 height 46
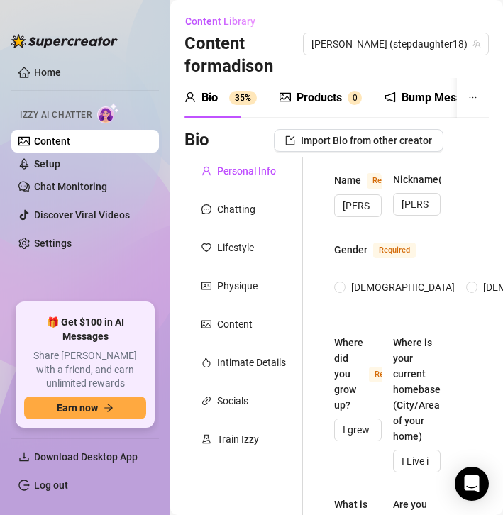
radio input "true"
click at [269, 196] on div "Chatting" at bounding box center [243, 209] width 118 height 27
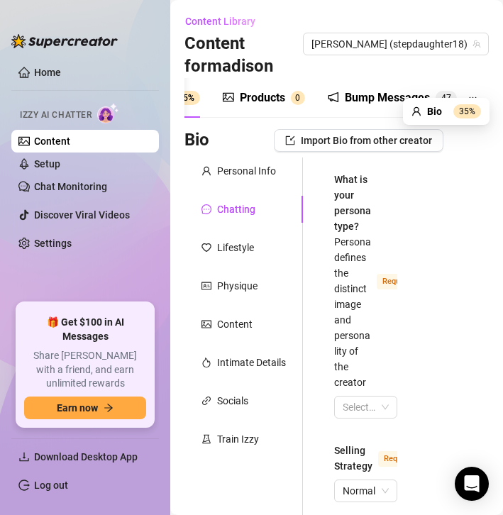
click at [472, 93] on icon "ellipsis" at bounding box center [472, 97] width 9 height 9
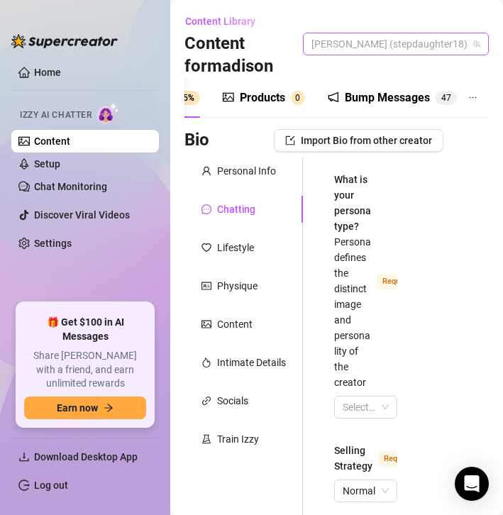
click at [472, 33] on span "[PERSON_NAME] (stepdaughter18)" at bounding box center [395, 43] width 169 height 21
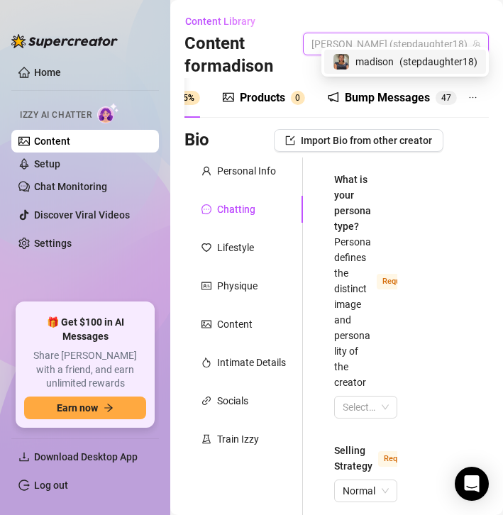
click at [441, 49] on div "madison ( stepdaughter18 )" at bounding box center [404, 62] width 167 height 30
click at [438, 65] on span "( stepdaughter18 )" at bounding box center [438, 62] width 78 height 16
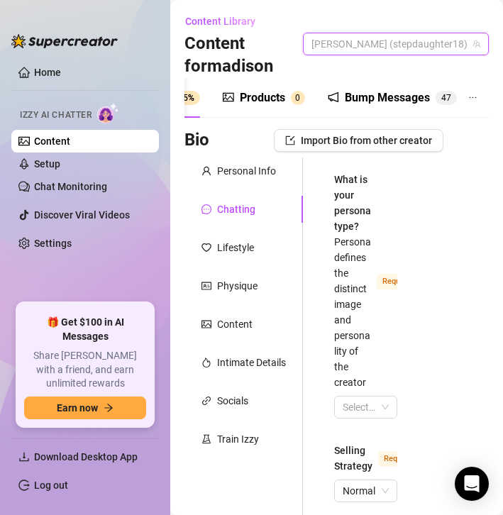
click at [358, 35] on span "[PERSON_NAME] (stepdaughter18)" at bounding box center [395, 43] width 169 height 21
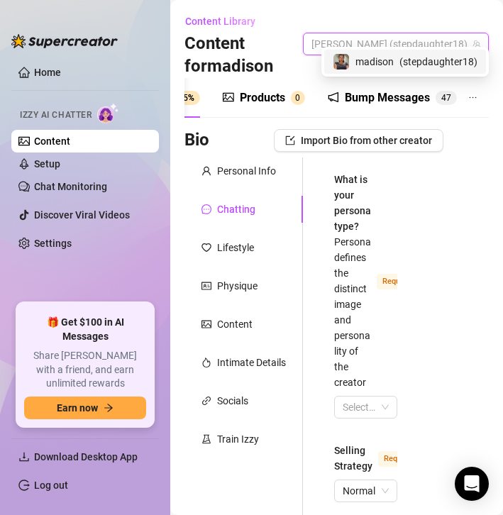
click at [355, 62] on span "madison" at bounding box center [374, 62] width 38 height 16
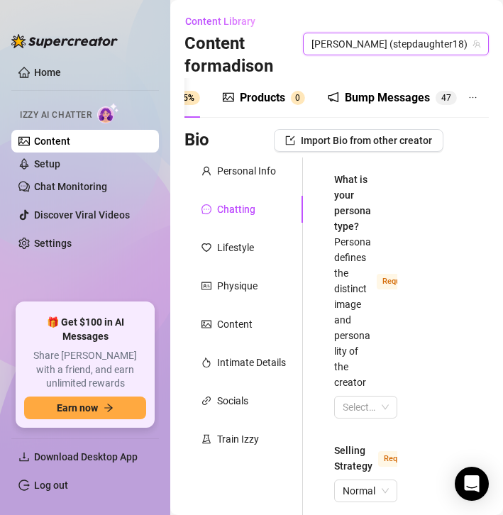
click at [476, 78] on button "button" at bounding box center [473, 98] width 32 height 40
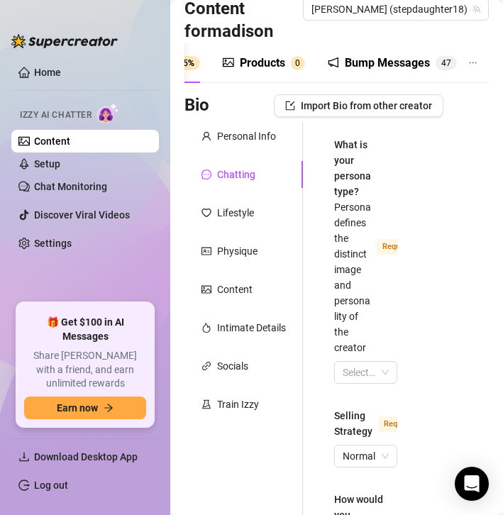
scroll to position [38, 0]
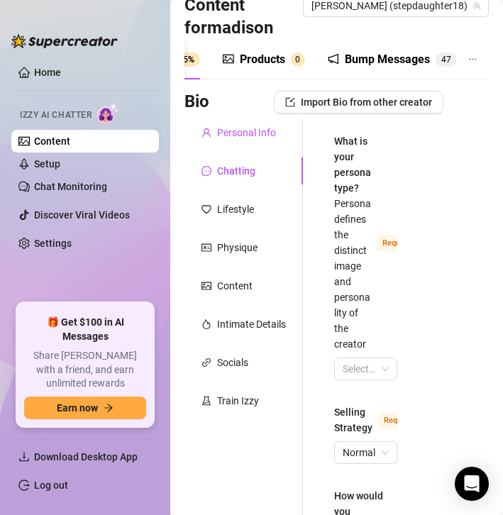
click at [256, 125] on div "Personal Info" at bounding box center [246, 133] width 59 height 16
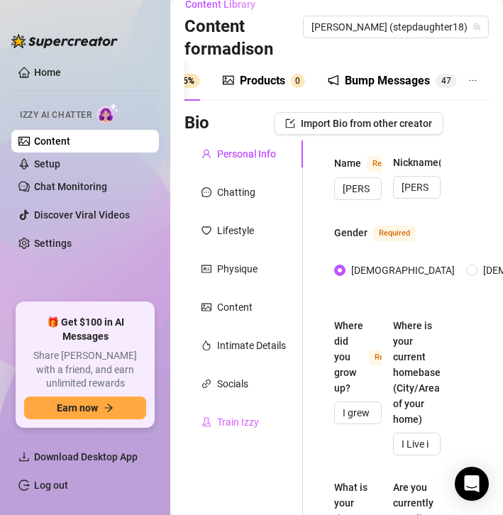
scroll to position [0, 0]
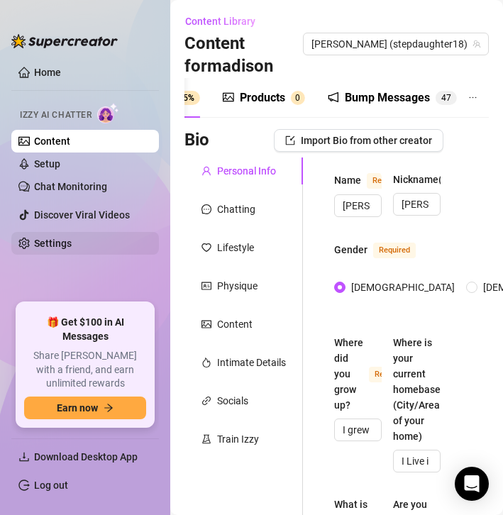
click at [67, 249] on link "Settings" at bounding box center [53, 243] width 38 height 11
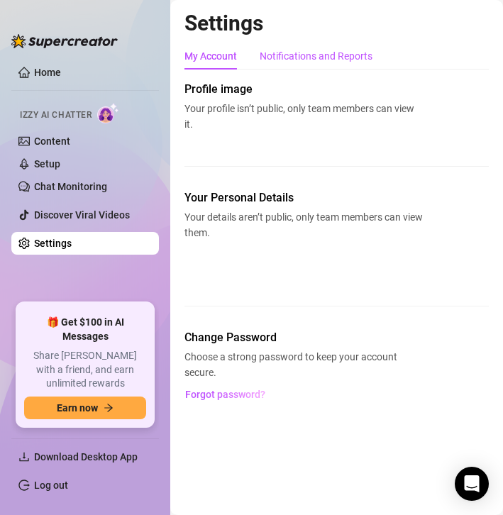
click at [272, 50] on div "Notifications and Reports" at bounding box center [316, 56] width 113 height 16
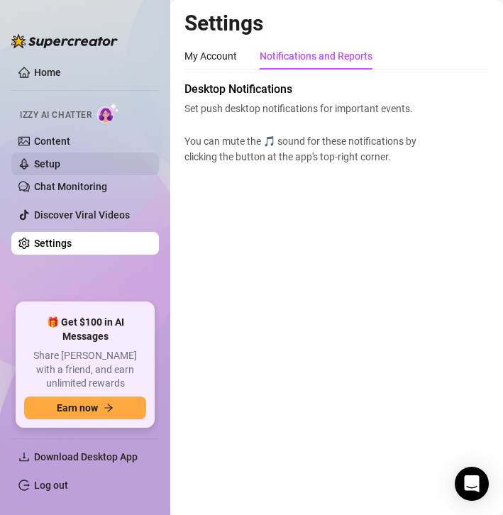
click at [60, 162] on link "Setup" at bounding box center [47, 163] width 26 height 11
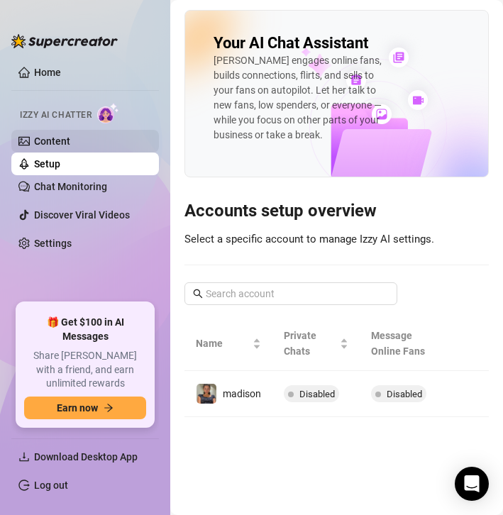
click at [64, 137] on link "Content" at bounding box center [52, 141] width 36 height 11
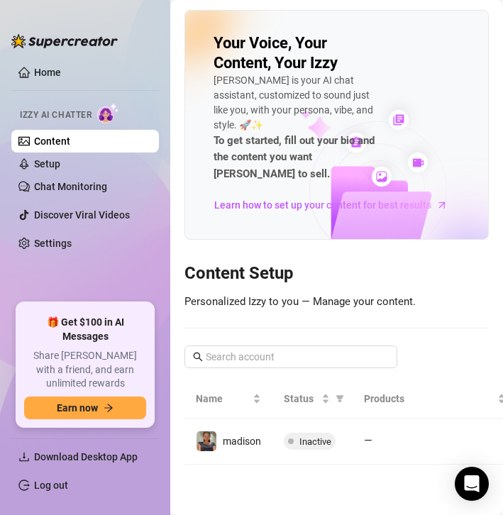
click at [60, 57] on ul "Home Izzy AI Chatter Content Setup Chat Monitoring Discover Viral Videos Settin…" at bounding box center [85, 176] width 148 height 242
click at [60, 67] on link "Home" at bounding box center [47, 72] width 27 height 11
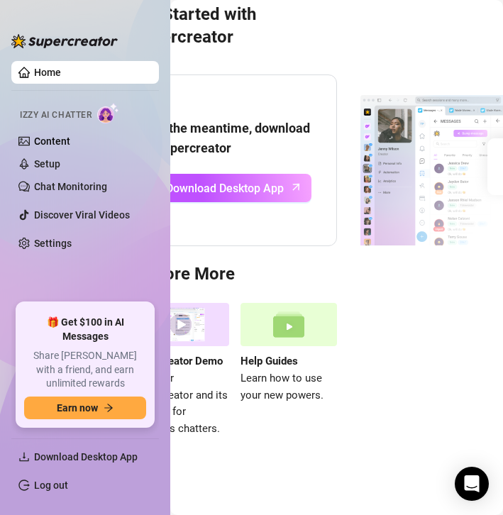
scroll to position [59, 0]
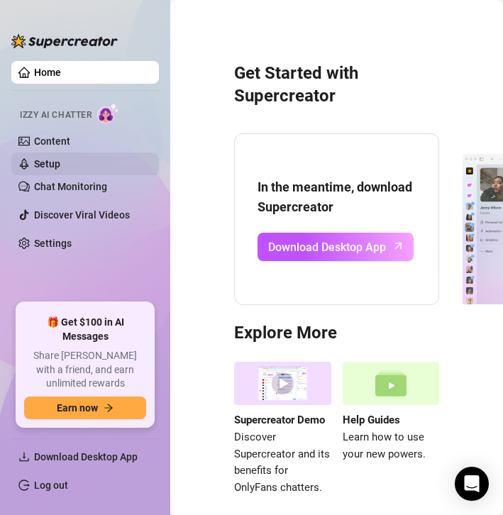
click at [60, 160] on link "Setup" at bounding box center [47, 163] width 26 height 11
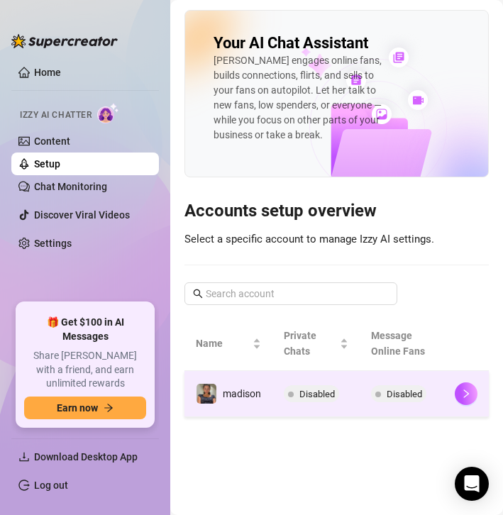
click at [480, 399] on td at bounding box center [465, 394] width 45 height 46
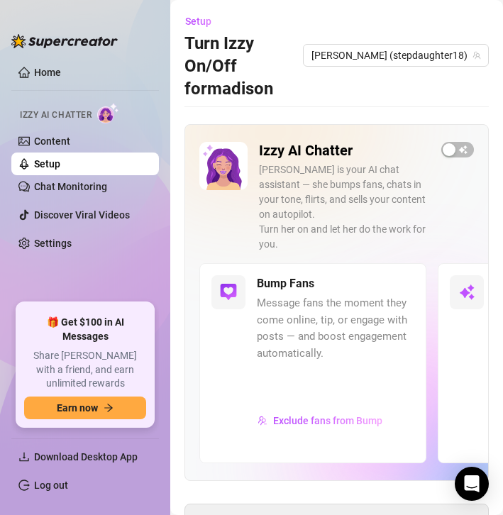
click at [34, 52] on div at bounding box center [64, 34] width 106 height 43
click at [404, 45] on span "[PERSON_NAME] (stepdaughter18)" at bounding box center [395, 55] width 169 height 21
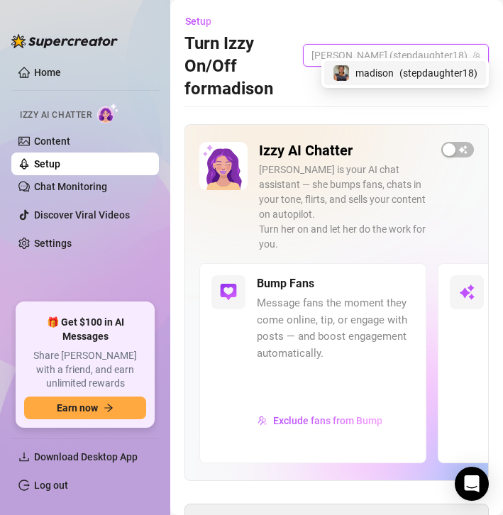
click at [363, 65] on span "madison" at bounding box center [374, 73] width 38 height 16
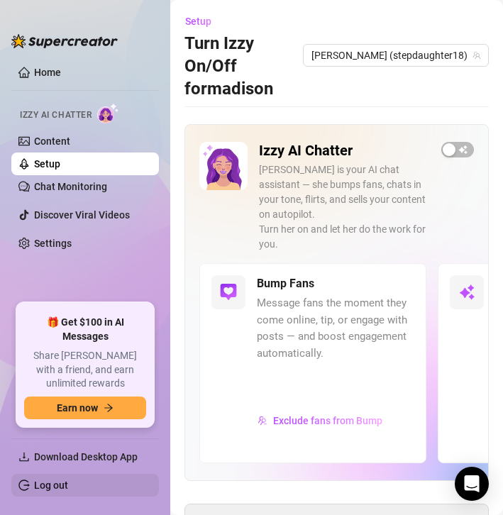
click at [68, 491] on link "Log out" at bounding box center [51, 485] width 34 height 11
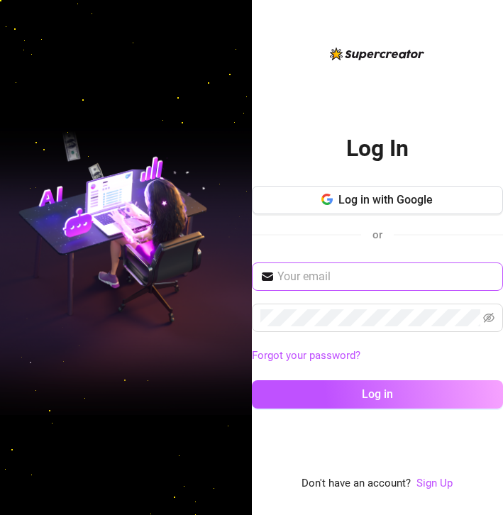
click at [331, 263] on span at bounding box center [378, 276] width 252 height 28
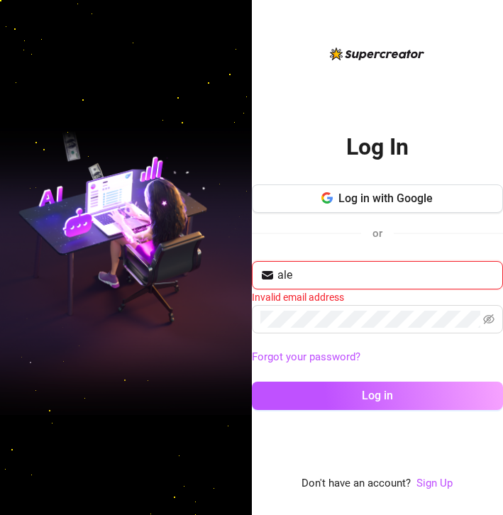
type input "[EMAIL_ADDRESS][DOMAIN_NAME]"
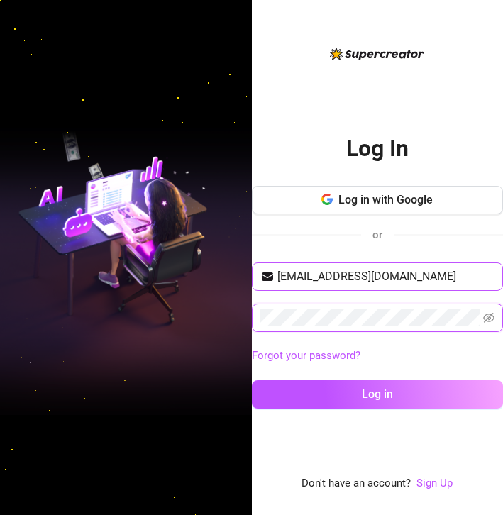
click at [252, 380] on button "Log in" at bounding box center [378, 394] width 252 height 28
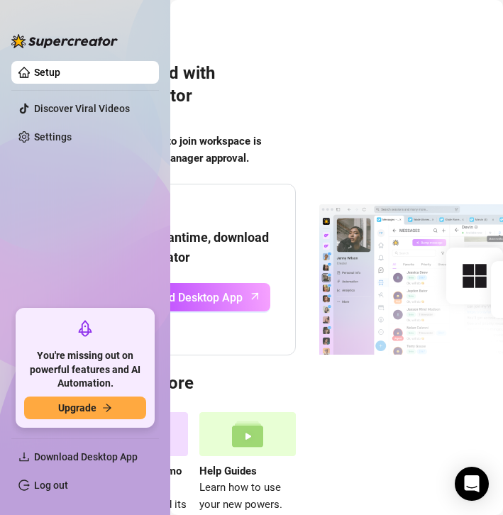
scroll to position [0, 210]
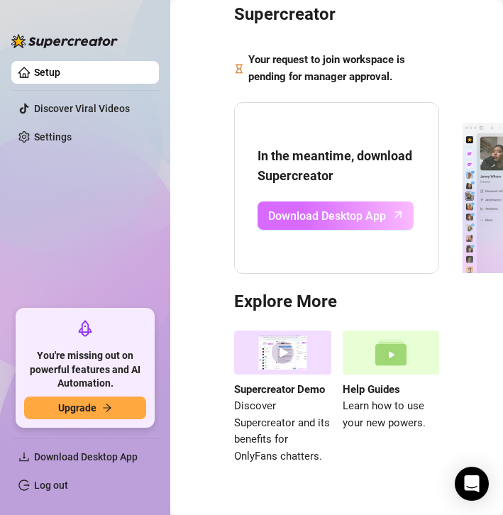
scroll to position [46, 0]
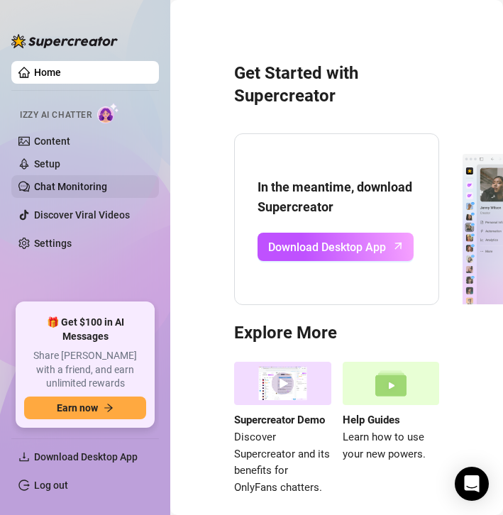
click at [52, 184] on link "Chat Monitoring" at bounding box center [70, 186] width 73 height 11
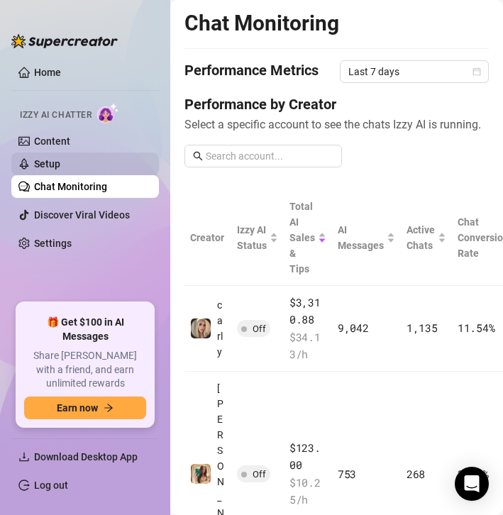
click at [60, 162] on link "Setup" at bounding box center [47, 163] width 26 height 11
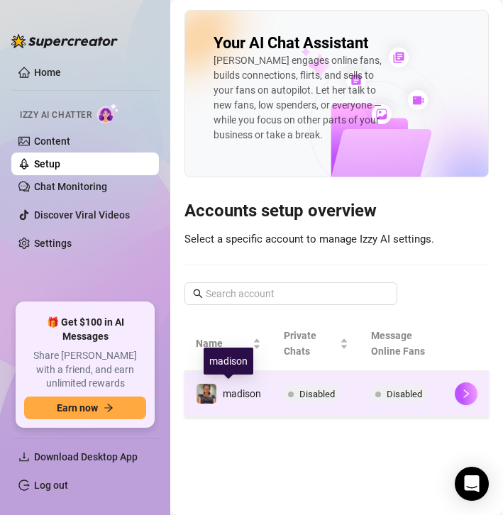
click at [243, 397] on span "madison" at bounding box center [242, 393] width 38 height 11
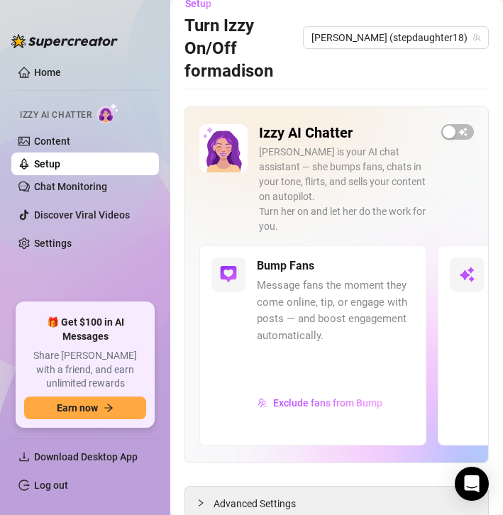
scroll to position [28, 0]
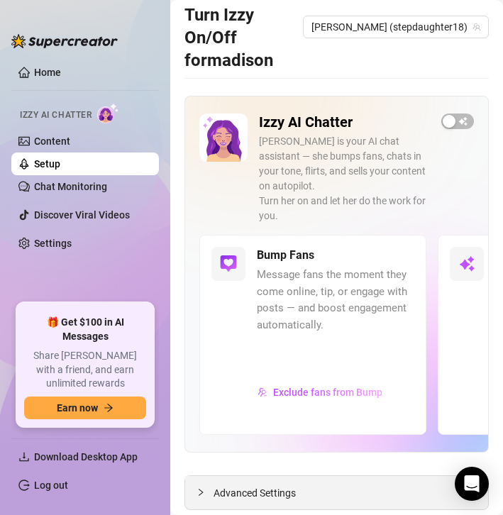
click at [241, 476] on div "Advanced Settings" at bounding box center [336, 492] width 303 height 33
click at [238, 485] on span "Advanced Settings" at bounding box center [255, 493] width 82 height 16
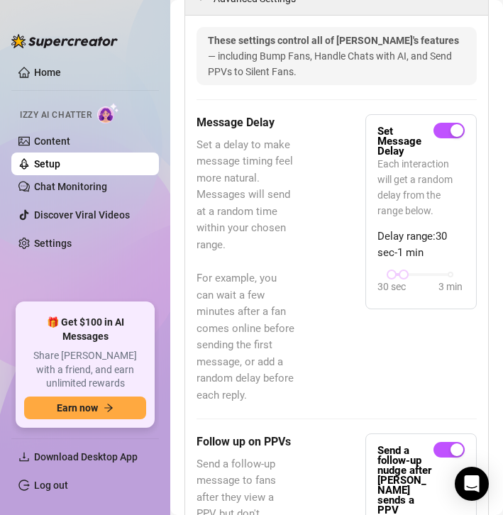
scroll to position [539, 0]
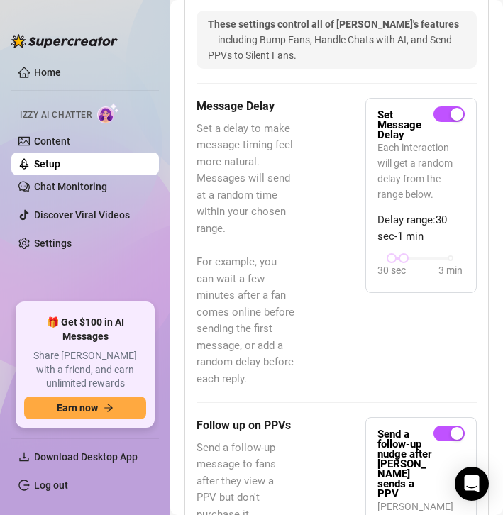
click at [60, 170] on link "Setup" at bounding box center [47, 163] width 26 height 11
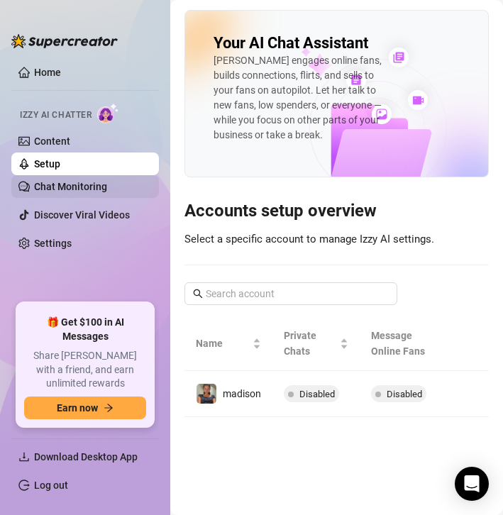
click at [91, 181] on link "Chat Monitoring" at bounding box center [70, 186] width 73 height 11
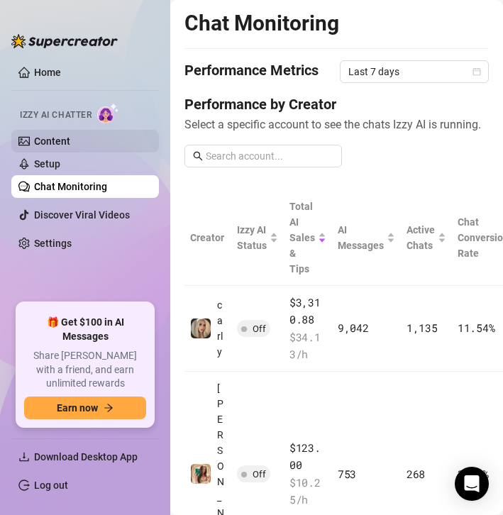
click at [60, 142] on link "Content" at bounding box center [52, 141] width 36 height 11
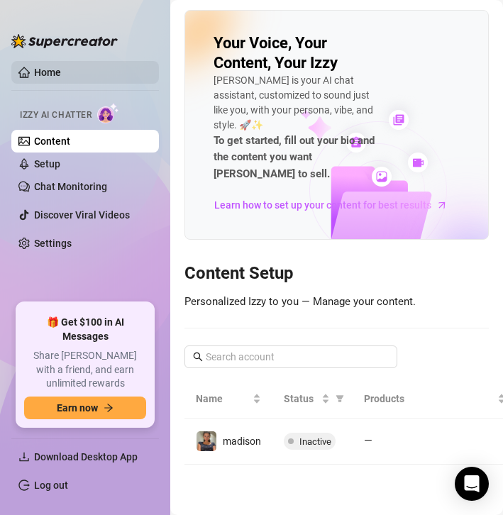
click at [48, 74] on link "Home" at bounding box center [47, 72] width 27 height 11
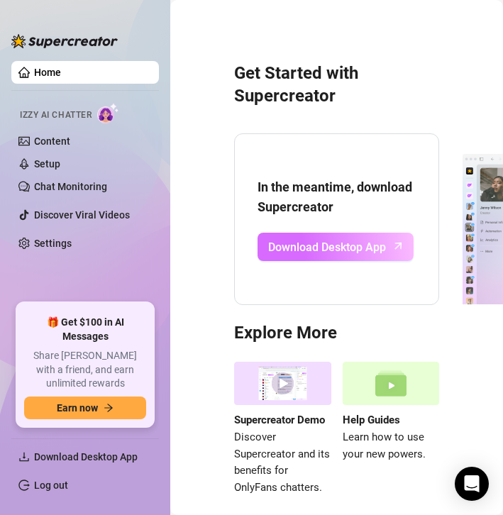
click at [299, 241] on span "Download Desktop App" at bounding box center [327, 247] width 118 height 18
